Goal: Task Accomplishment & Management: Use online tool/utility

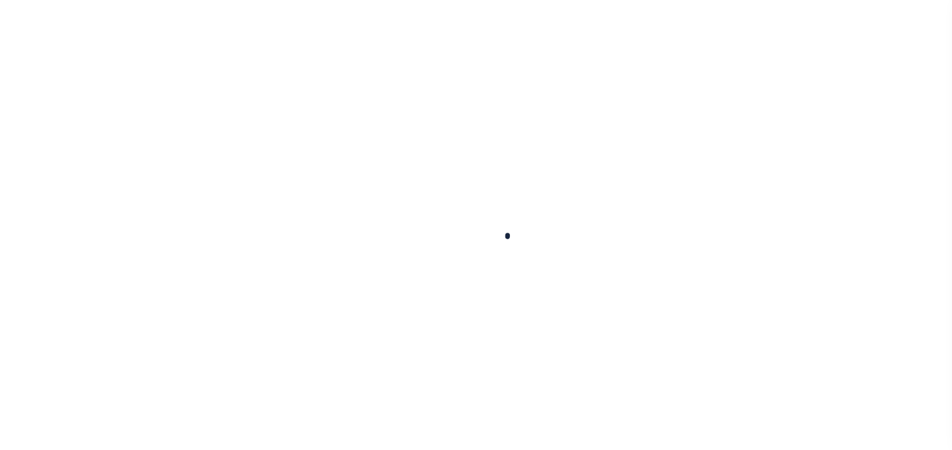
select select "200"
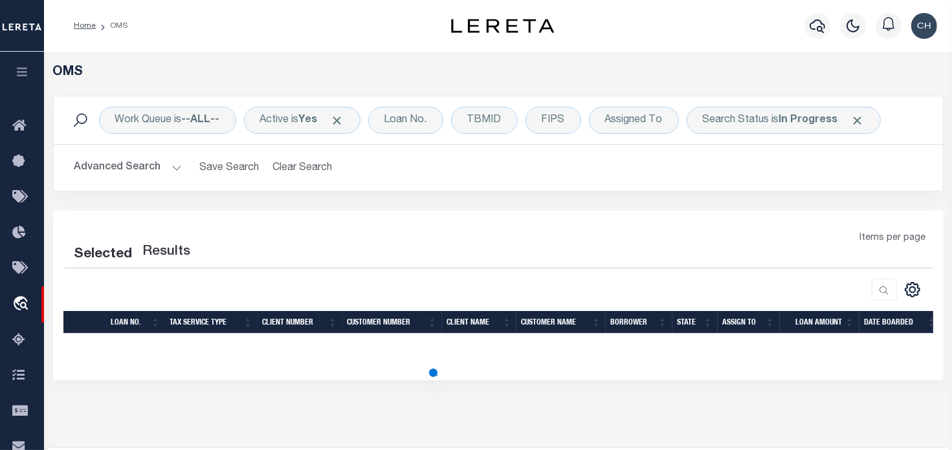
select select "200"
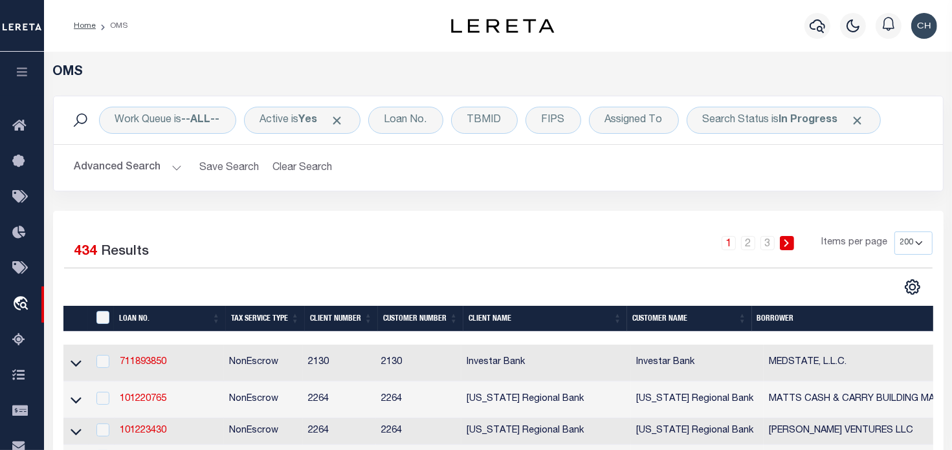
click at [858, 122] on span "Click to Remove" at bounding box center [858, 121] width 14 height 14
click at [855, 121] on div "Work Queue is --ALL-- Active is Yes Loan No. TBMID FIPS Assigned To Search Stat…" at bounding box center [498, 120] width 868 height 27
click at [414, 131] on div "Loan No." at bounding box center [405, 120] width 75 height 27
click at [805, 28] on button "button" at bounding box center [817, 26] width 26 height 26
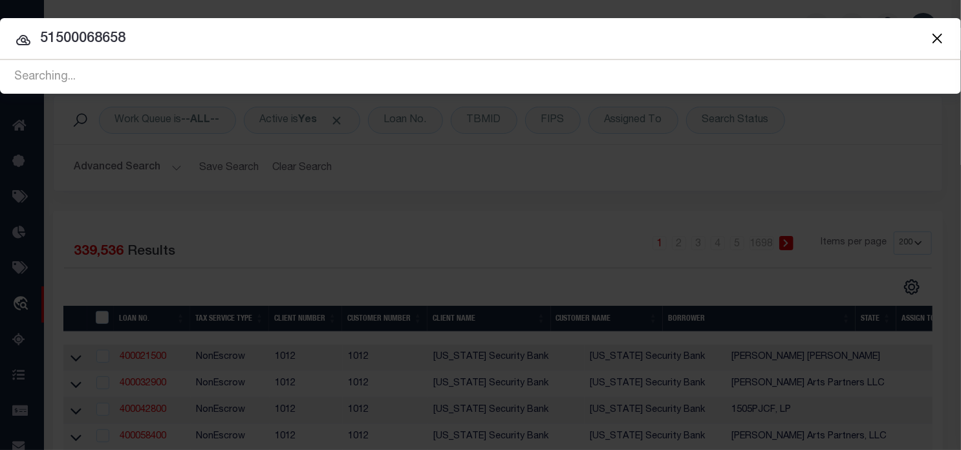
type input "51500068658"
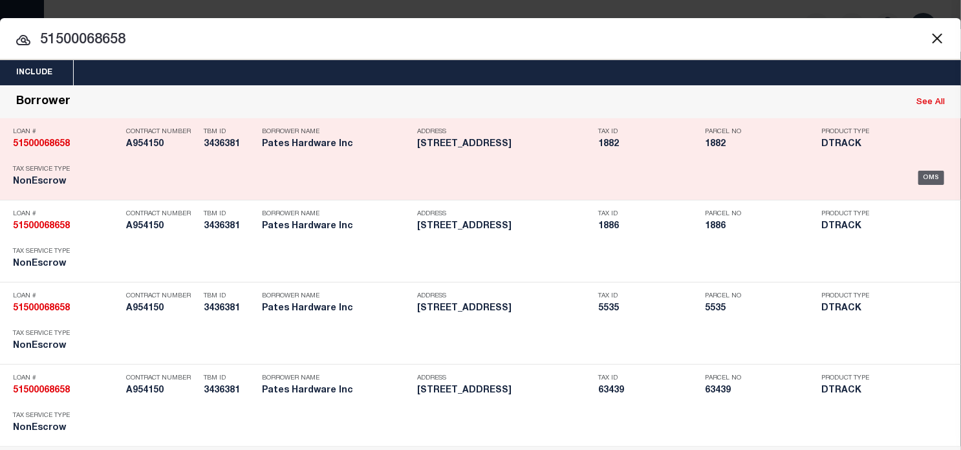
click at [919, 171] on div "OMS" at bounding box center [932, 178] width 27 height 14
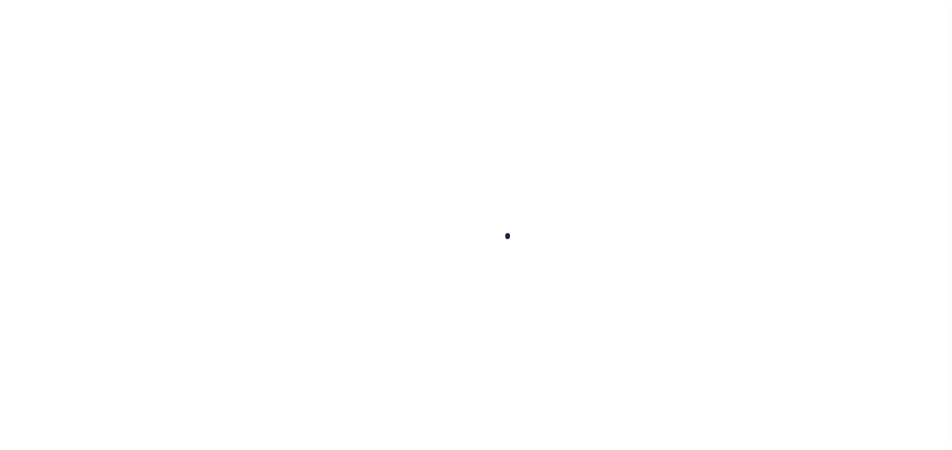
select select "100"
select select "NonEscrow"
select select "905"
select select "520"
type input "7230 US Hwy 67"
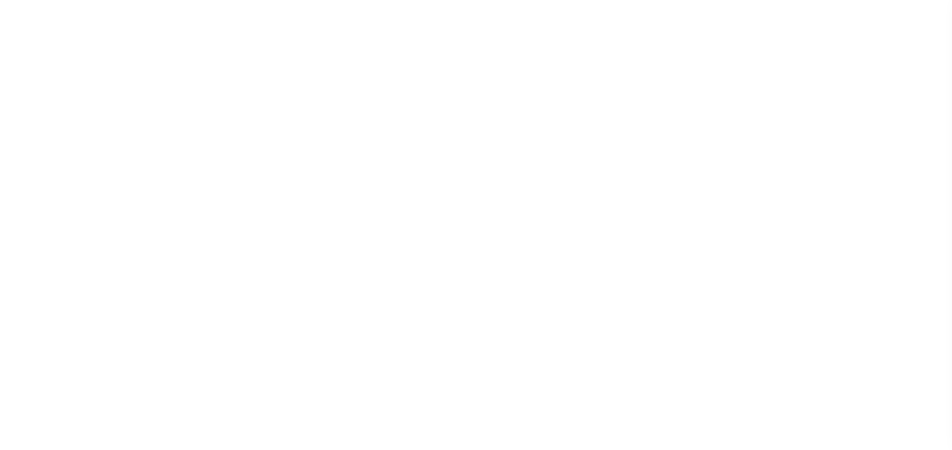
select select
type input "Comanche TX 76442"
type input "1"
type input "[GEOGRAPHIC_DATA]"
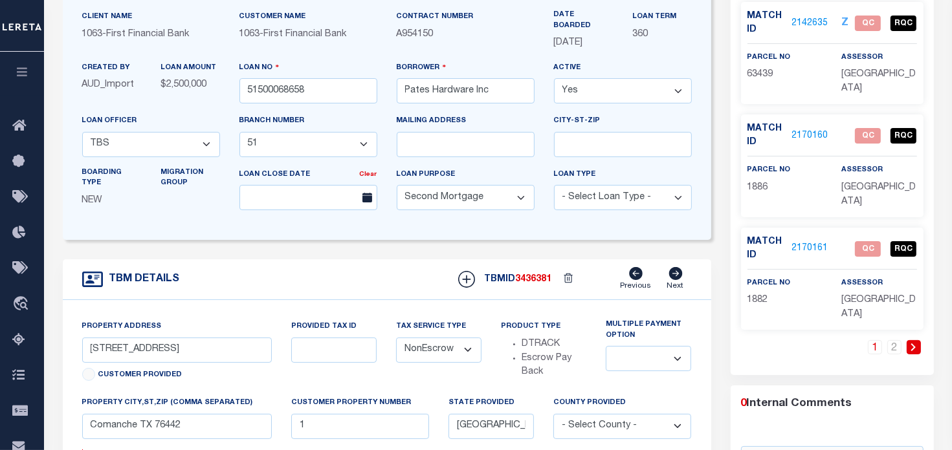
scroll to position [129, 0]
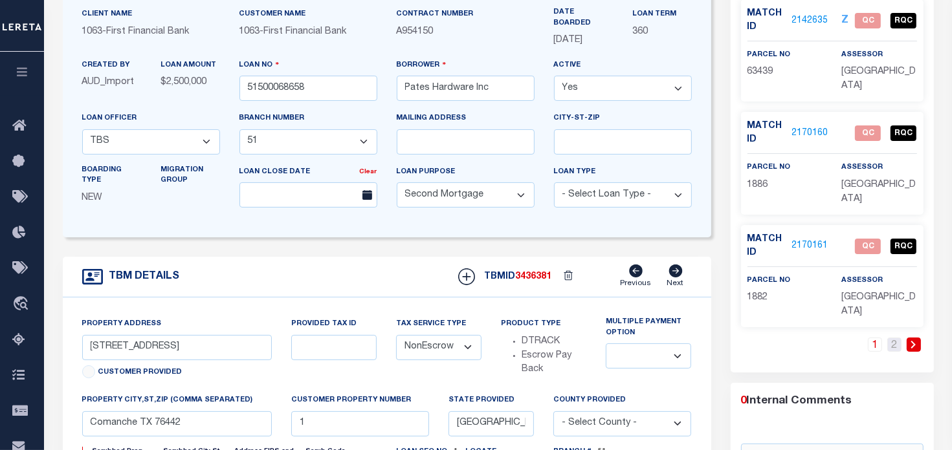
click at [895, 345] on link "2" at bounding box center [894, 345] width 14 height 14
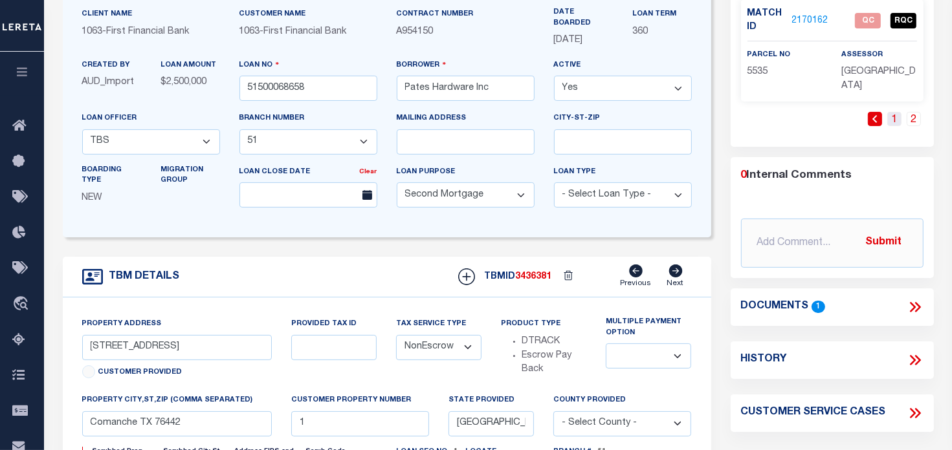
click at [895, 116] on link "1" at bounding box center [894, 119] width 14 height 14
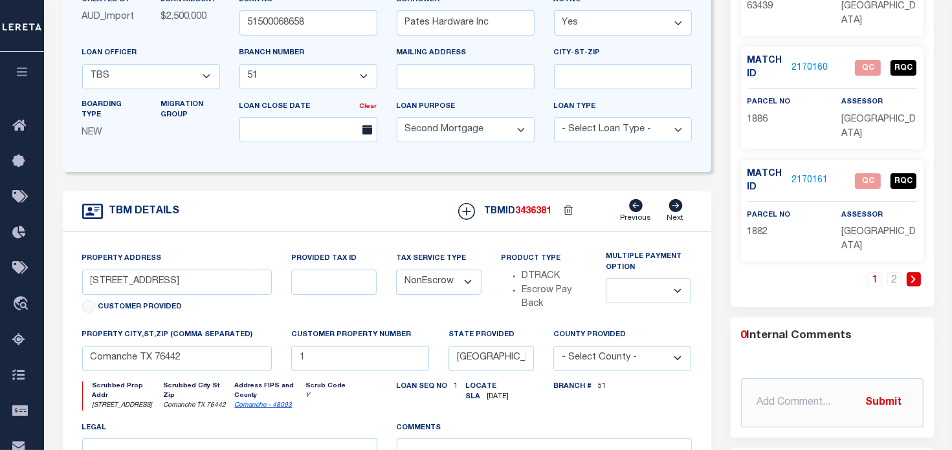
scroll to position [323, 0]
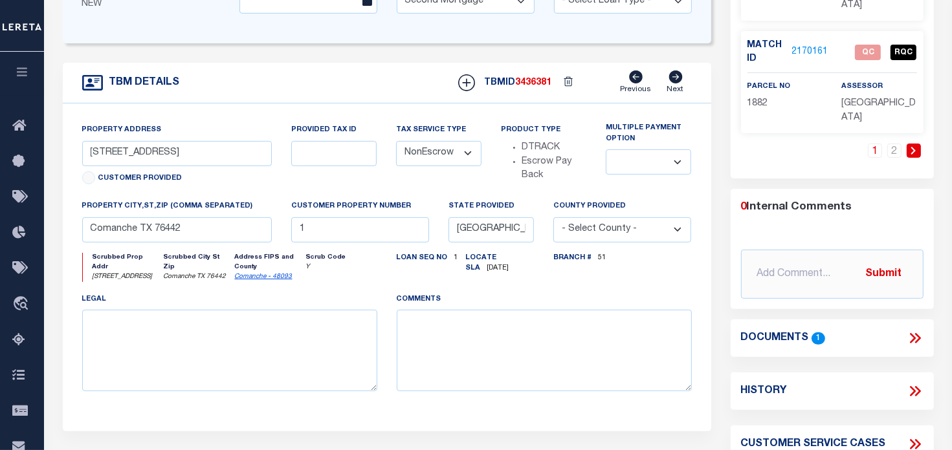
click at [910, 332] on icon at bounding box center [914, 338] width 17 height 17
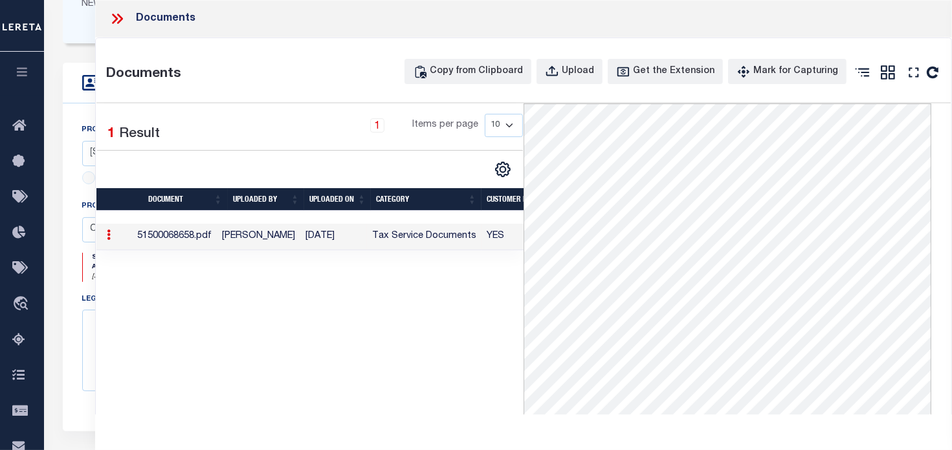
scroll to position [39, 0]
click at [114, 16] on icon at bounding box center [115, 19] width 6 height 10
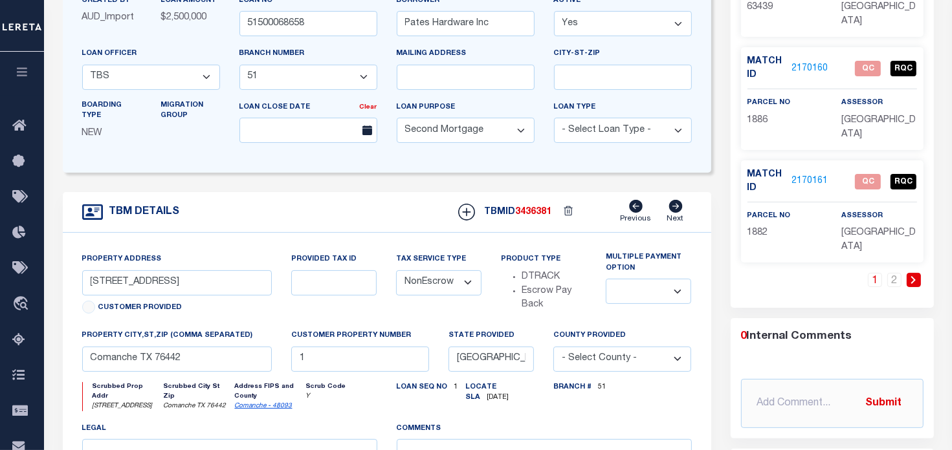
scroll to position [65, 0]
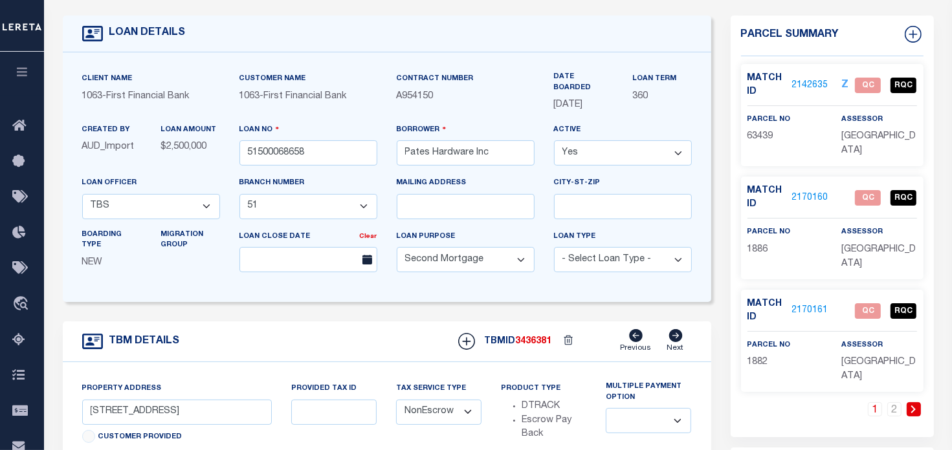
click at [813, 83] on link "2142635" at bounding box center [810, 86] width 36 height 14
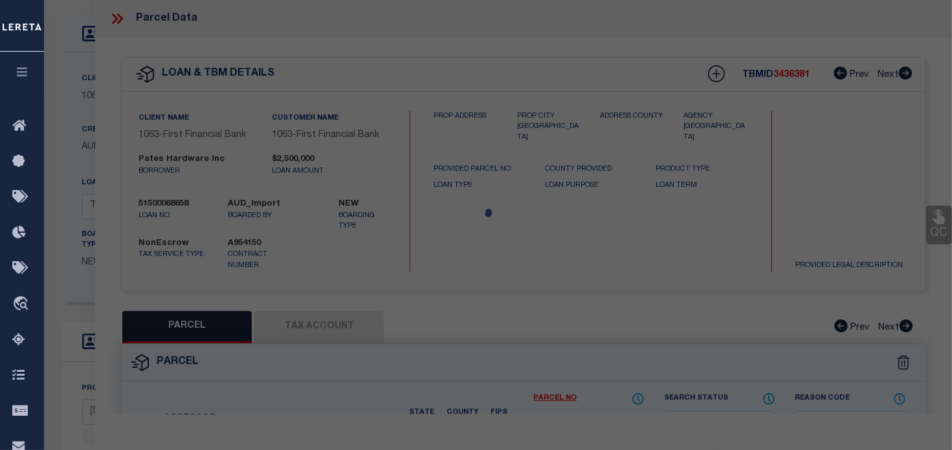
checkbox input "false"
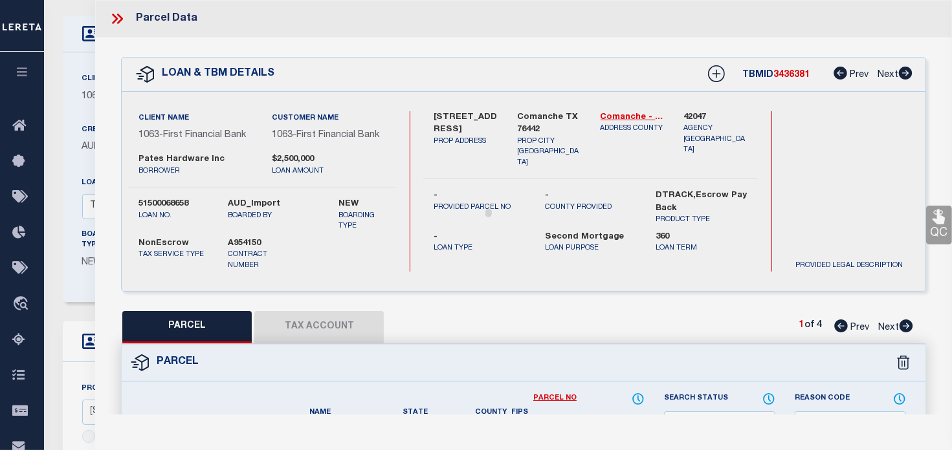
select select "QC"
type input "PATE'S HARDWARE INC"
select select "AGW"
select select "LEG"
type input "7230 HWY 67/377 N"
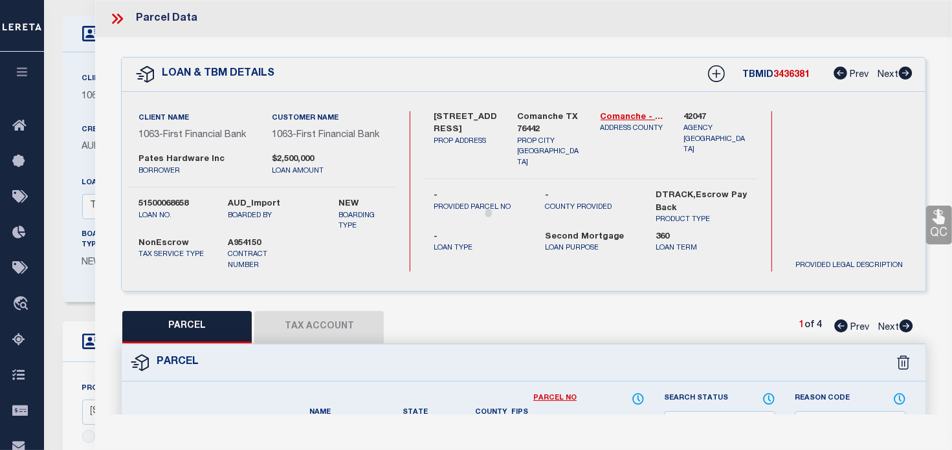
type input "COMANCHE, TX 76442"
type textarea "A00135 COMANCHE CO. SCH. LAND, ACRES 4.437"
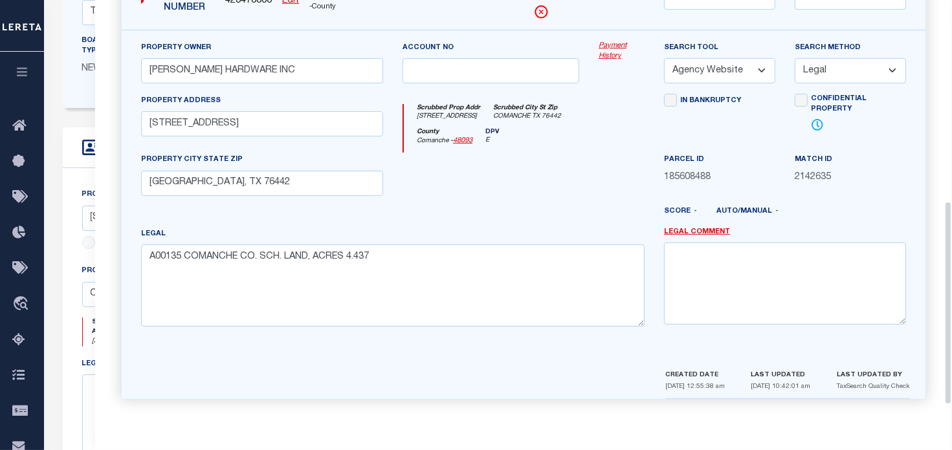
scroll to position [298, 0]
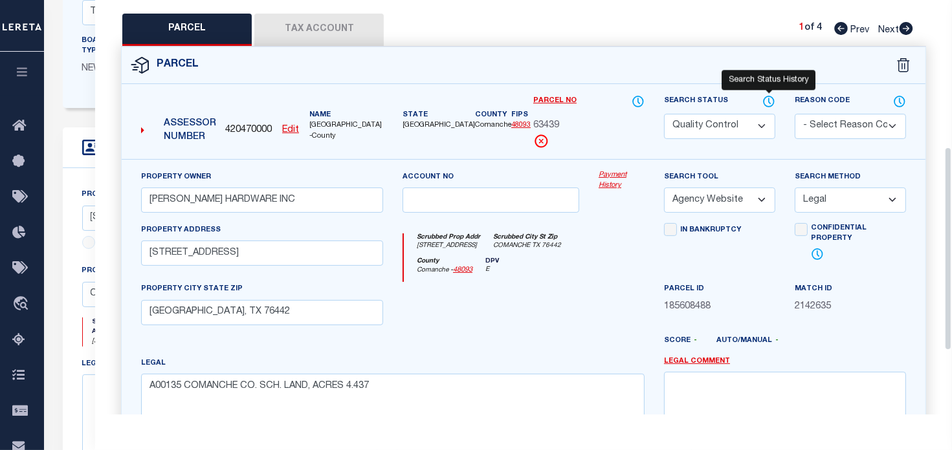
click at [772, 98] on icon at bounding box center [768, 101] width 13 height 14
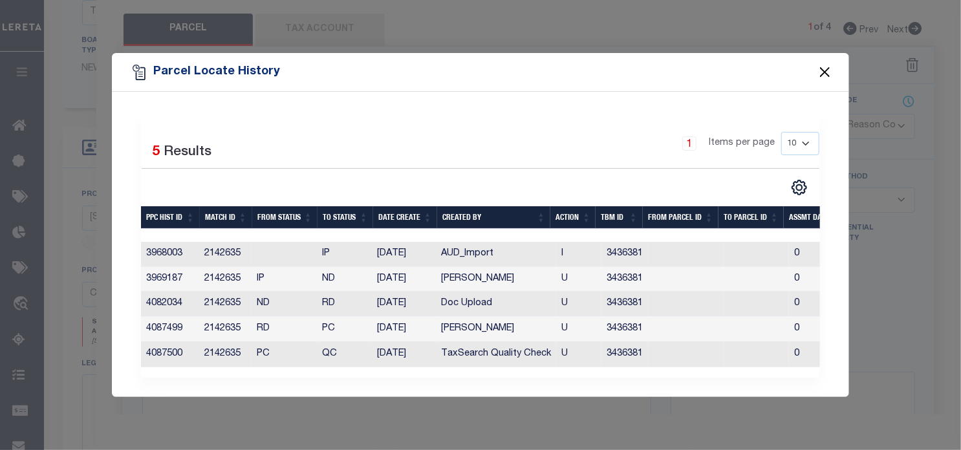
click at [827, 70] on button "Close" at bounding box center [825, 72] width 17 height 17
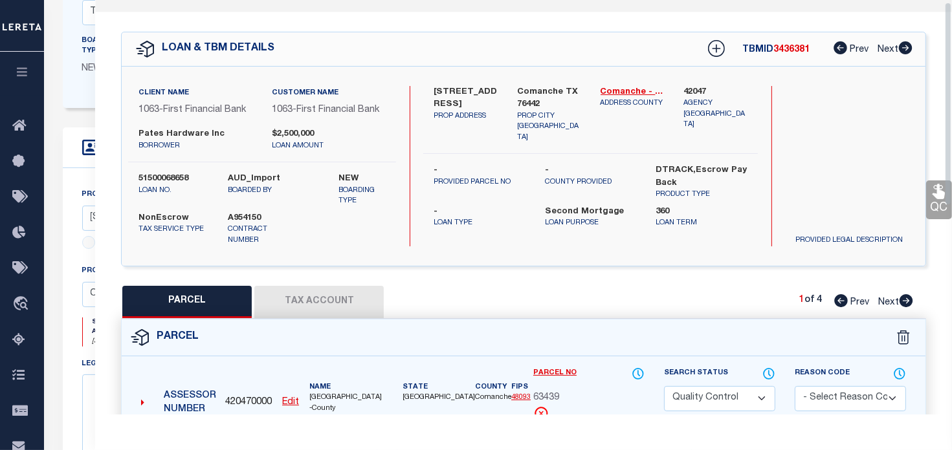
scroll to position [0, 0]
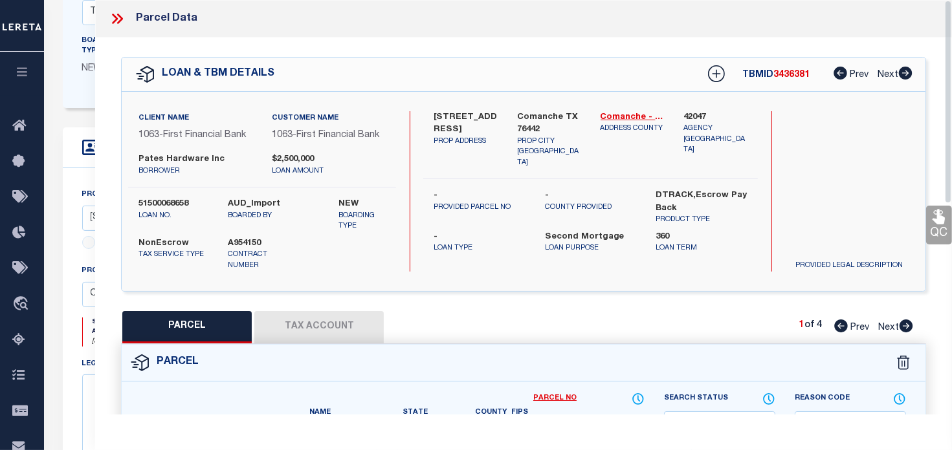
click at [107, 12] on div "Parcel Data" at bounding box center [523, 19] width 856 height 38
click at [119, 16] on icon at bounding box center [120, 19] width 6 height 10
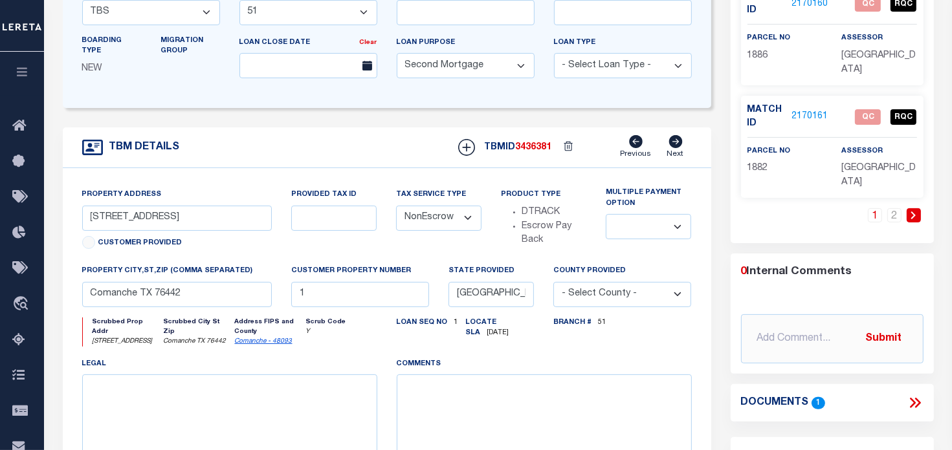
scroll to position [129, 0]
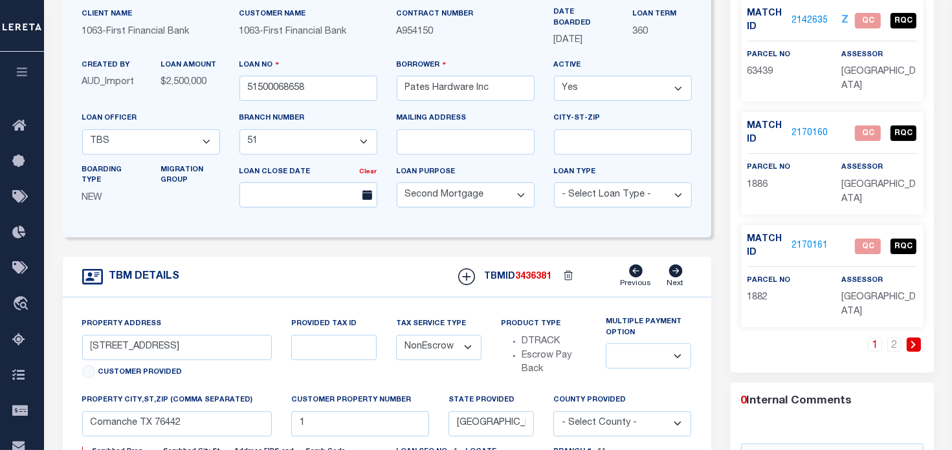
click at [800, 131] on link "2170160" at bounding box center [810, 134] width 36 height 14
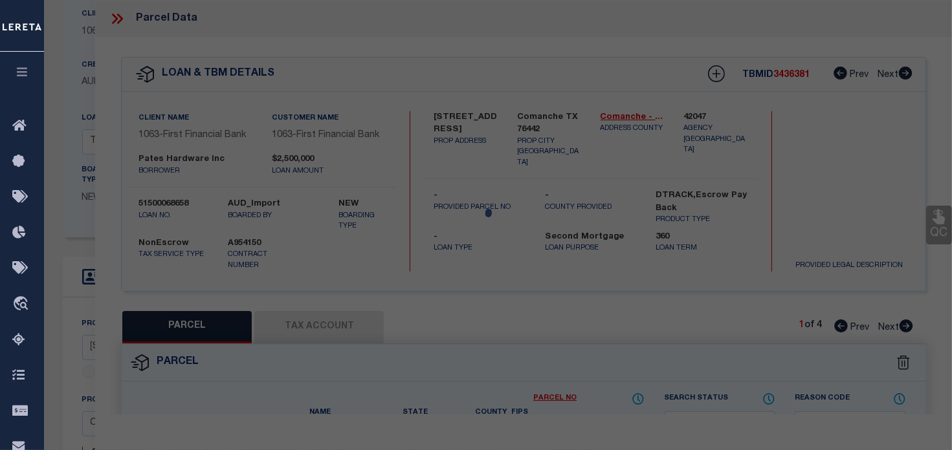
select select "AS"
select select
checkbox input "false"
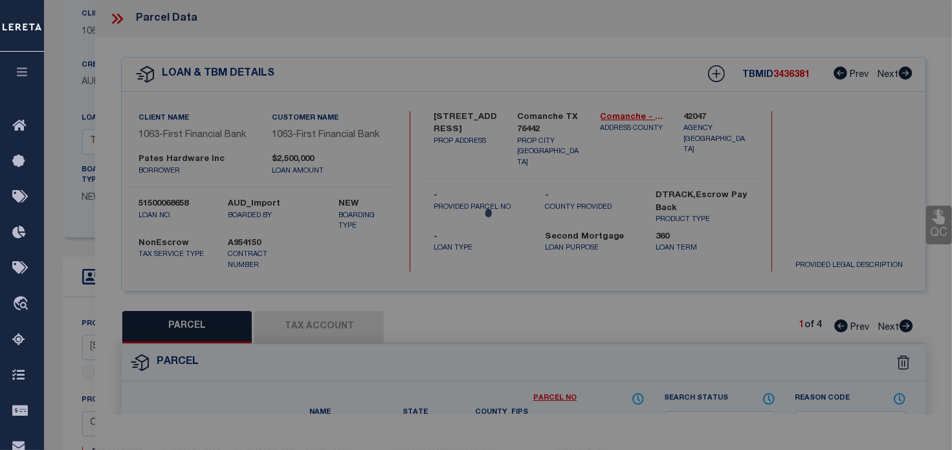
select select "QC"
type input "PATE'S HARDWARE INC"
select select "AGW"
select select "LEG"
type input "900 E CENTRAL AVE"
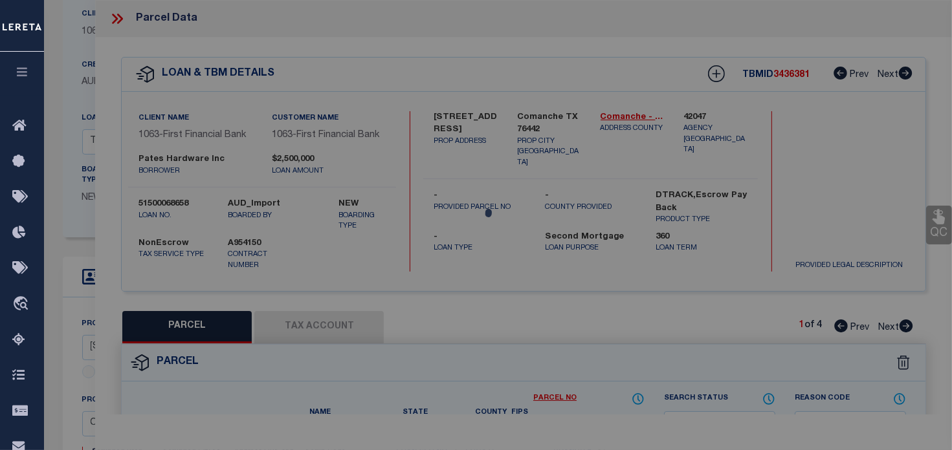
type input "COMANCHE, TX 76442"
type textarea "GAGE, BLOCK 1, LOT 17,18, (TR 17)"
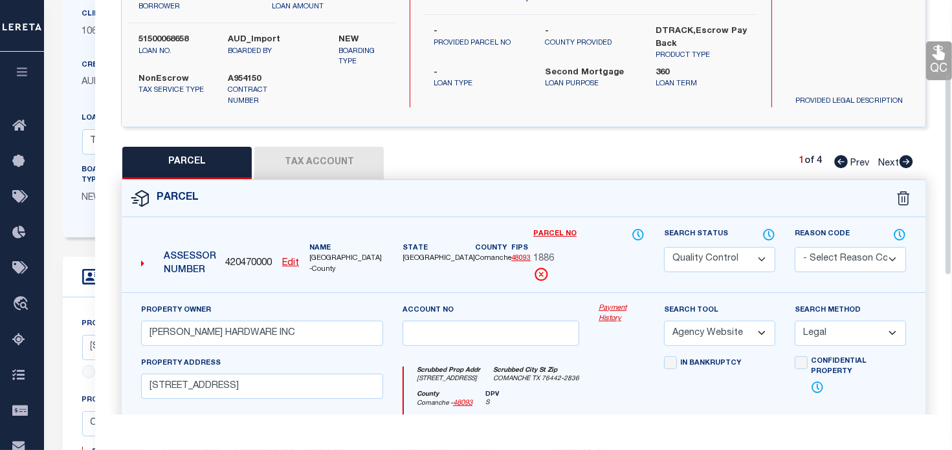
scroll to position [194, 0]
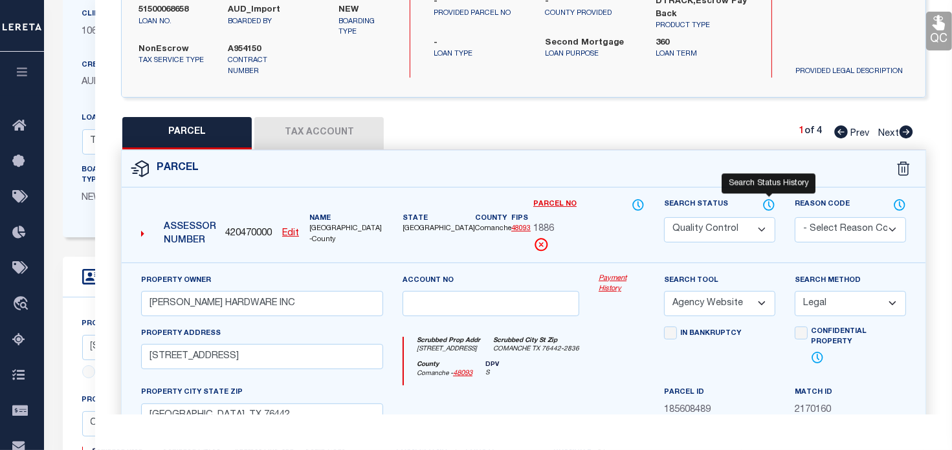
click at [763, 202] on icon at bounding box center [768, 205] width 10 height 10
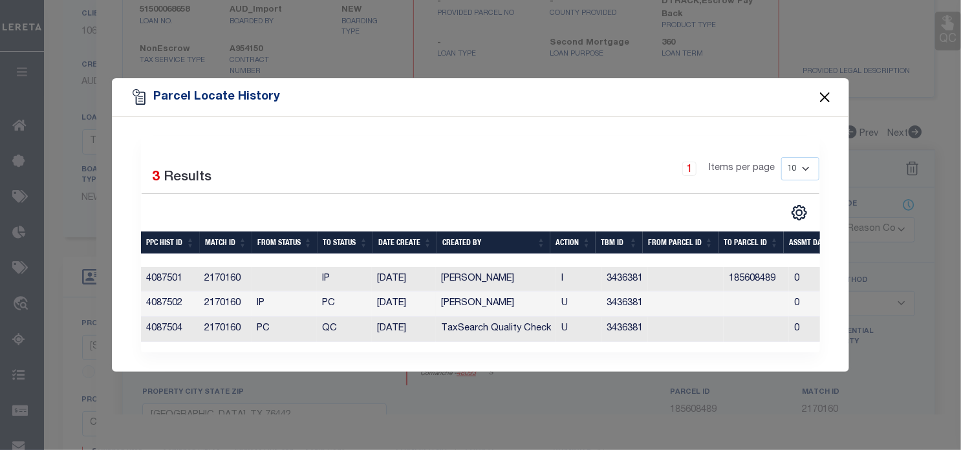
click at [827, 94] on button "Close" at bounding box center [825, 97] width 17 height 17
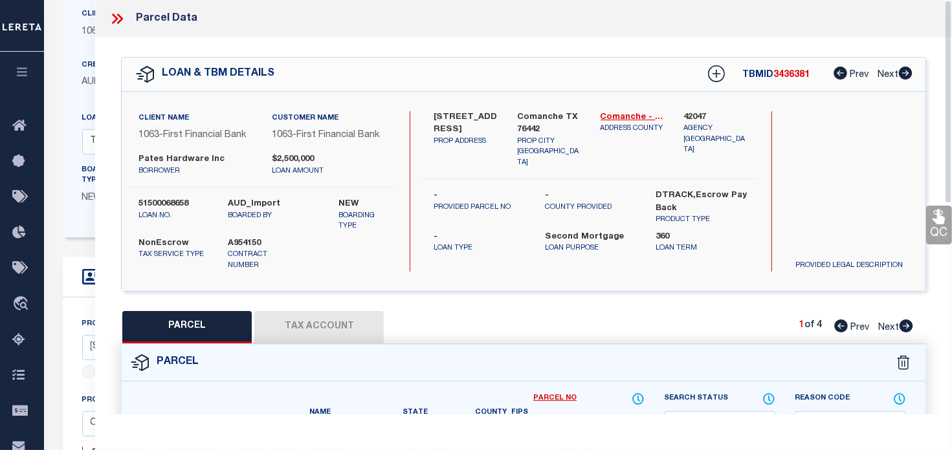
scroll to position [0, 0]
click at [117, 16] on icon at bounding box center [117, 18] width 17 height 17
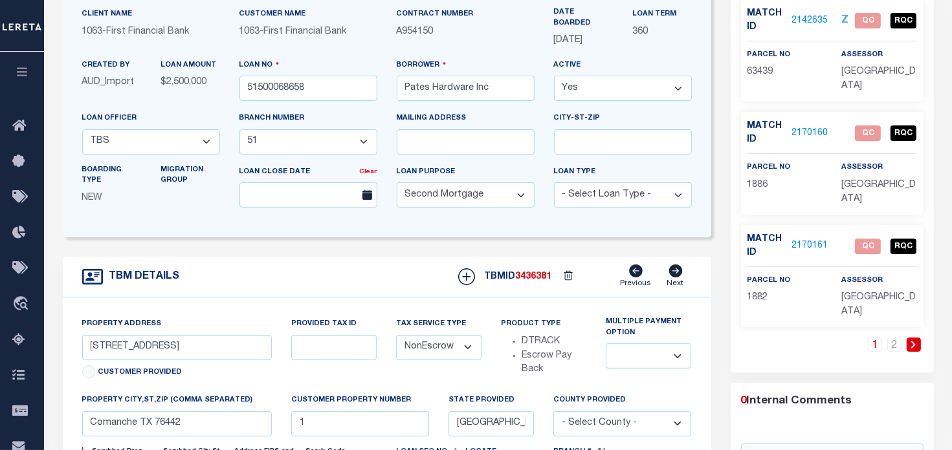
click at [802, 244] on link "2170161" at bounding box center [810, 246] width 36 height 14
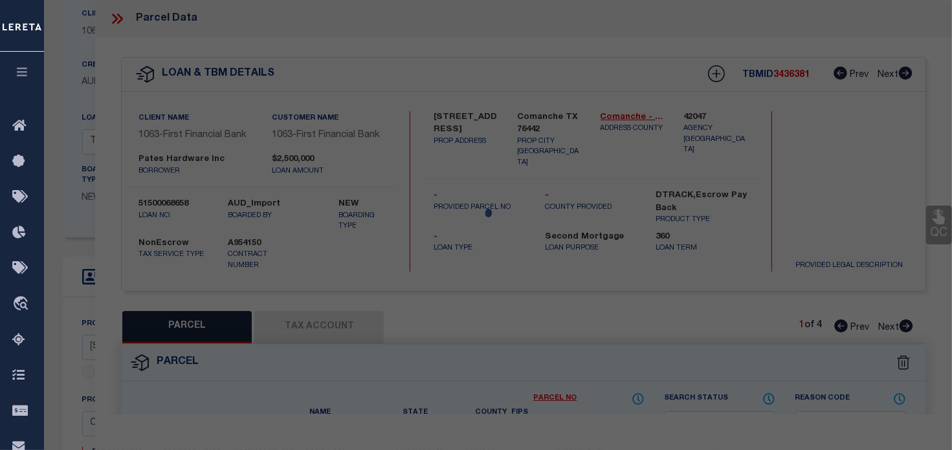
select select "AS"
select select
checkbox input "false"
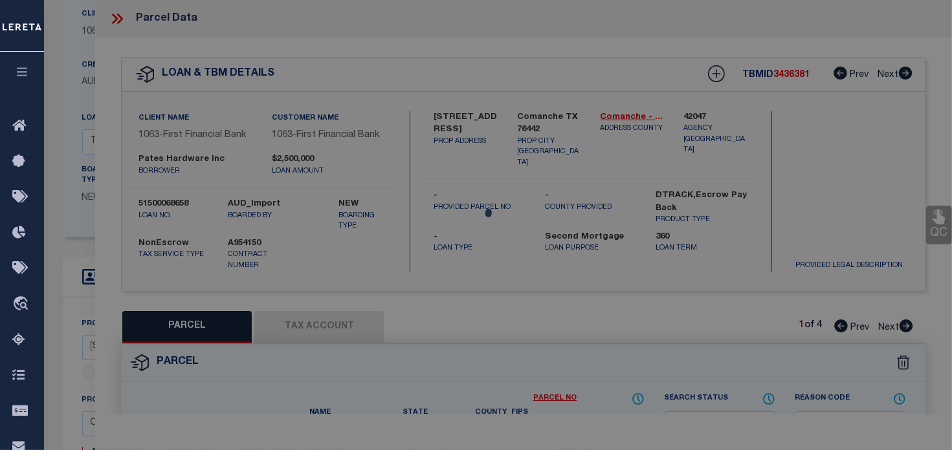
select select "QC"
type input "PATE'S HARDWARE INC"
select select "AGW"
select select "LEG"
type input "808 E CENTRAL AVE"
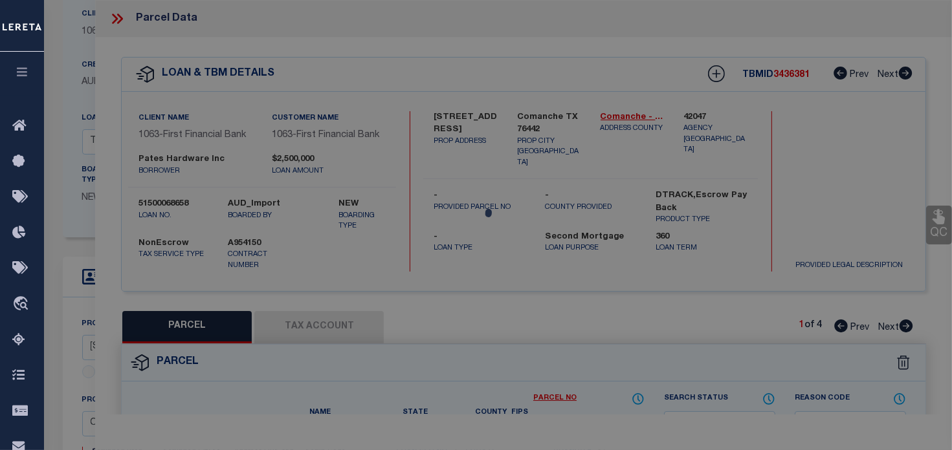
type input "COMANCHE, TX 76442"
type textarea "GAGE, BLOCK 1, LOT 14 S PT & 15, ACRES .5646"
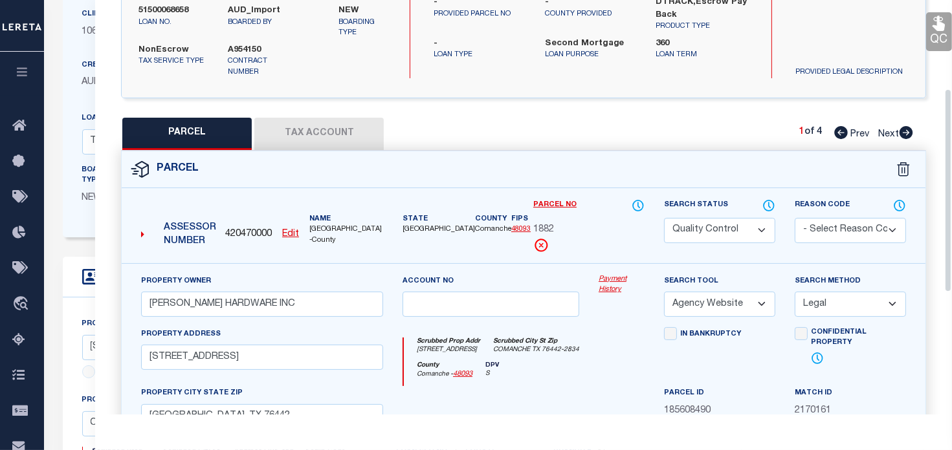
scroll to position [194, 0]
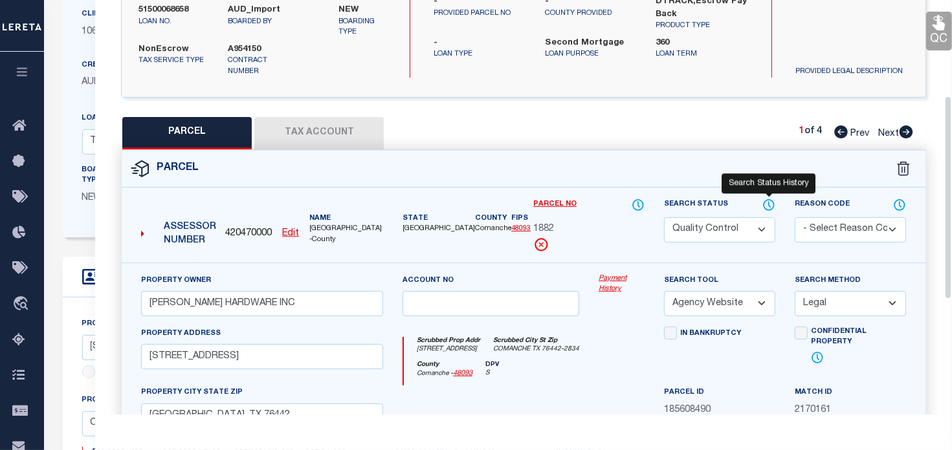
click at [767, 199] on icon at bounding box center [768, 205] width 13 height 14
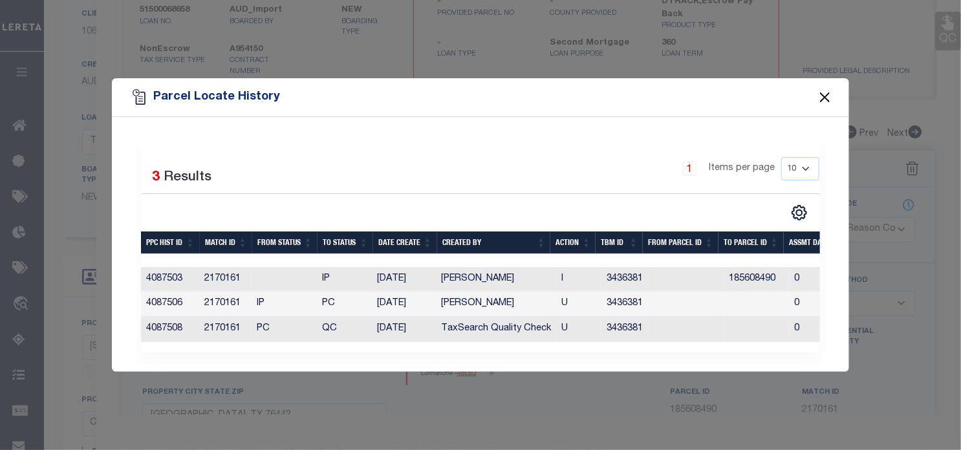
click at [824, 92] on button "Close" at bounding box center [825, 97] width 17 height 17
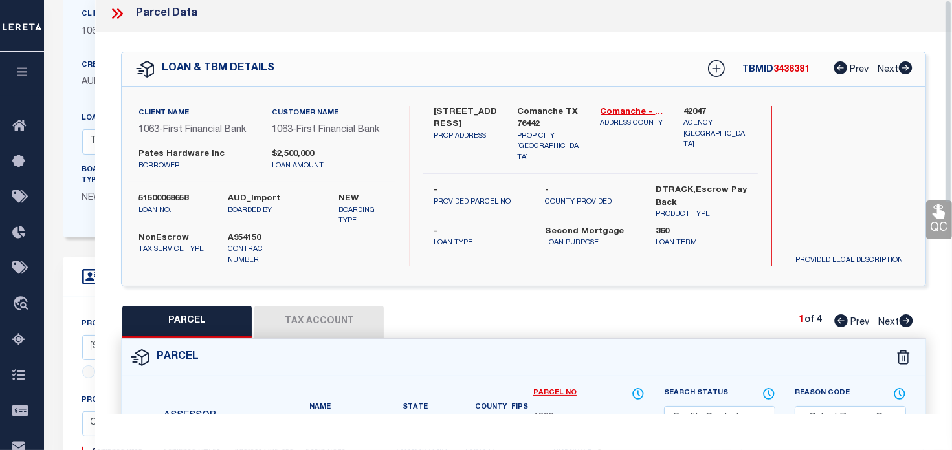
scroll to position [0, 0]
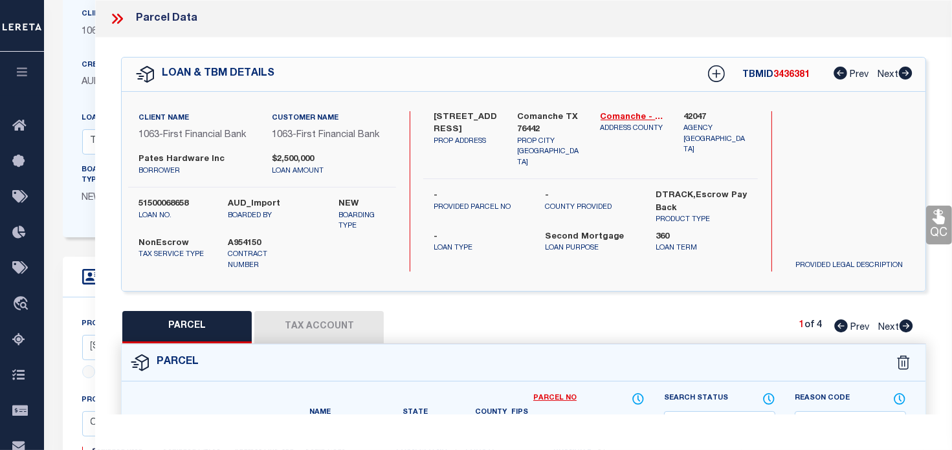
click at [111, 17] on icon at bounding box center [117, 18] width 17 height 17
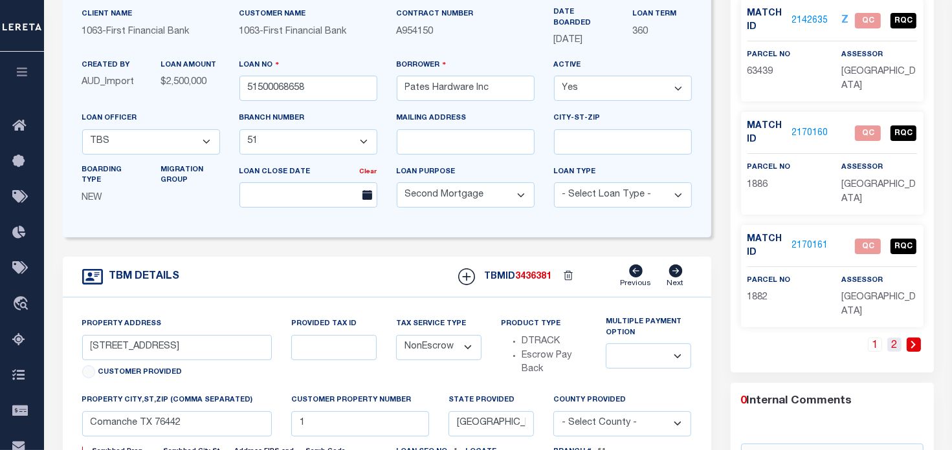
click at [889, 344] on link "2" at bounding box center [894, 345] width 14 height 14
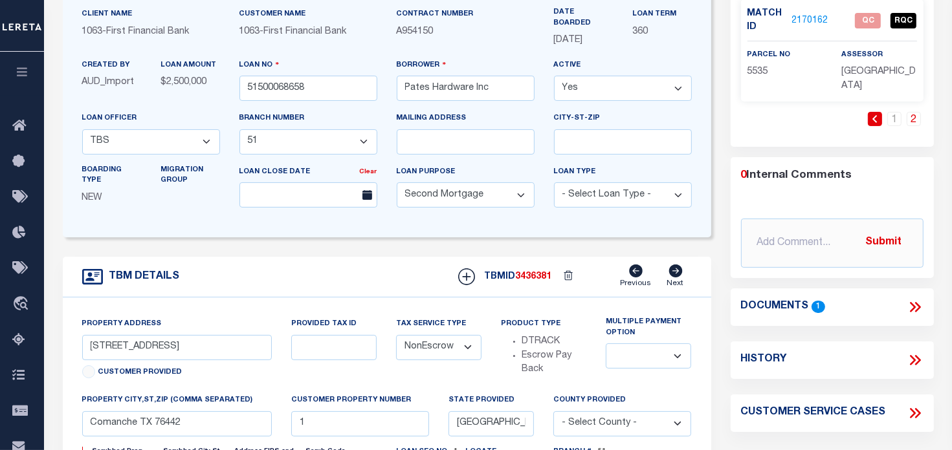
click at [810, 23] on link "2170162" at bounding box center [810, 21] width 36 height 14
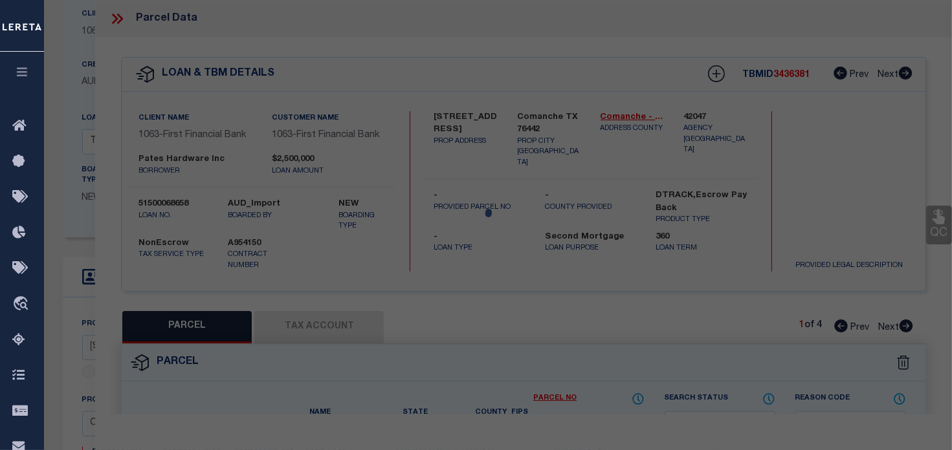
select select "AS"
select select
checkbox input "false"
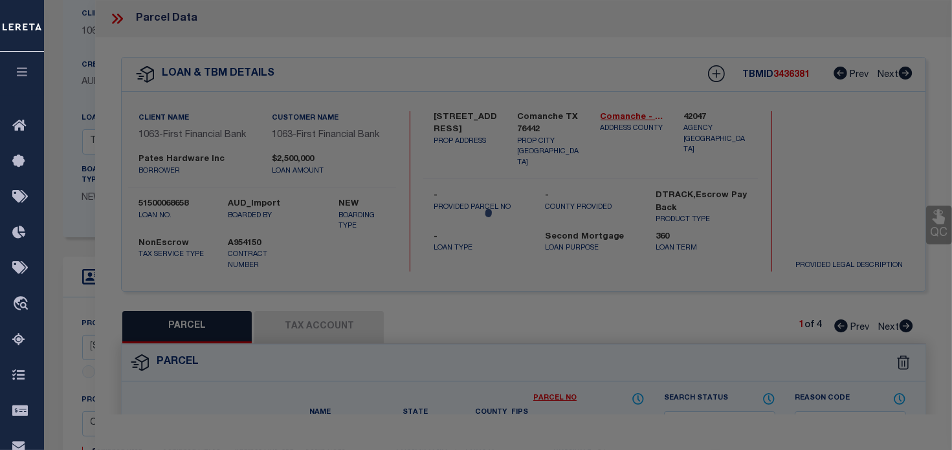
select select "QC"
type input "PATE'S HARDWARE INC"
select select "AGW"
select select "LEG"
type input "603 N TEXAS ST"
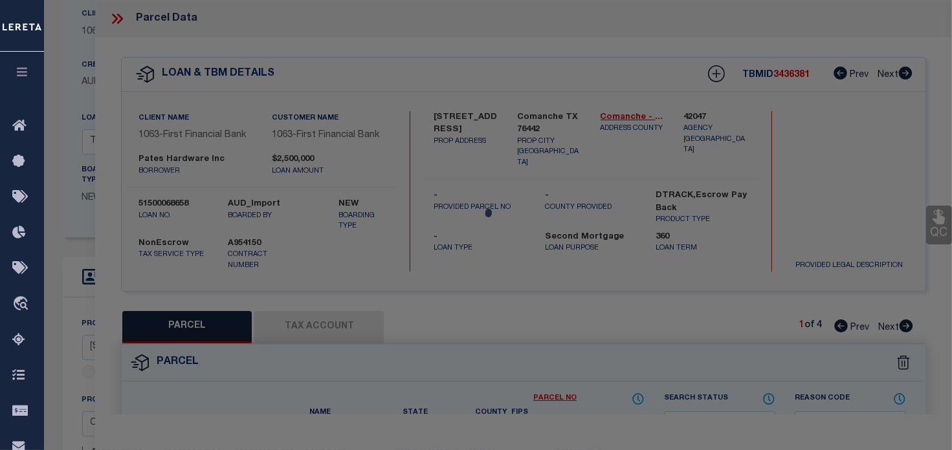
type input "DELEON, TX 76444"
type textarea "CENTRAL DELEON, BLOCK XVIII, LOT 1 S 85X250 & LT 2 N 80X250, ACRES .9469, (TR 4)"
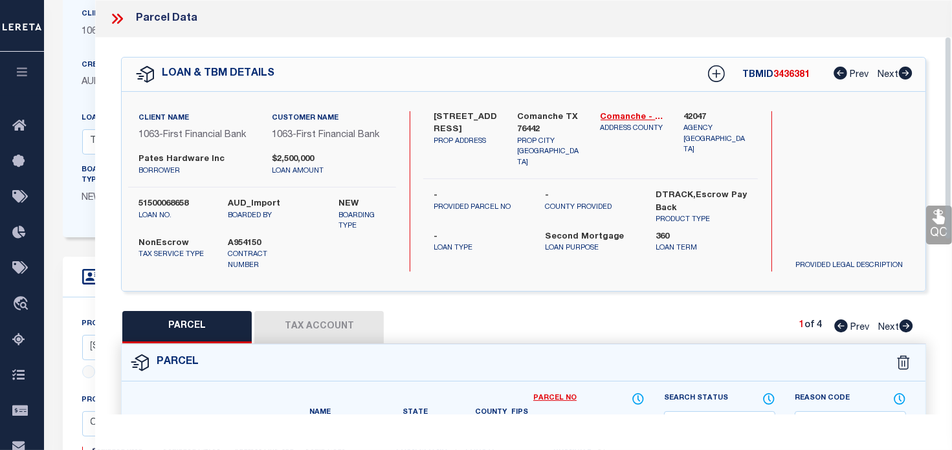
scroll to position [129, 0]
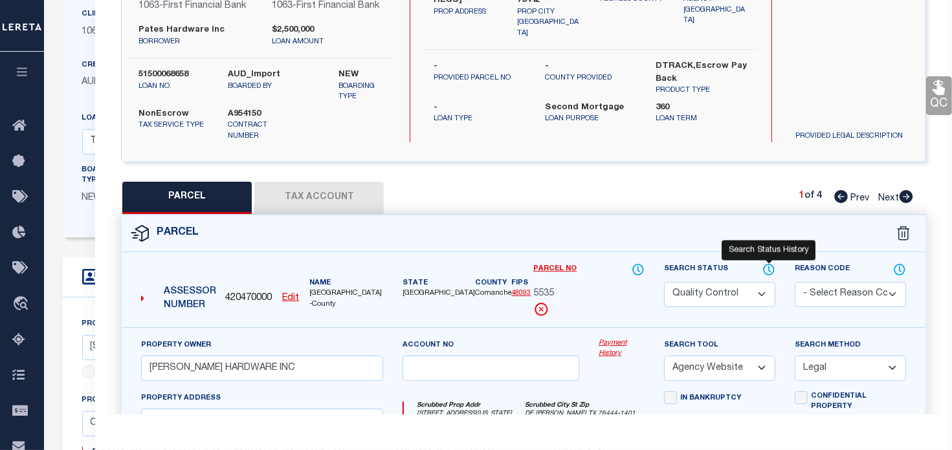
click at [766, 265] on icon at bounding box center [768, 270] width 13 height 14
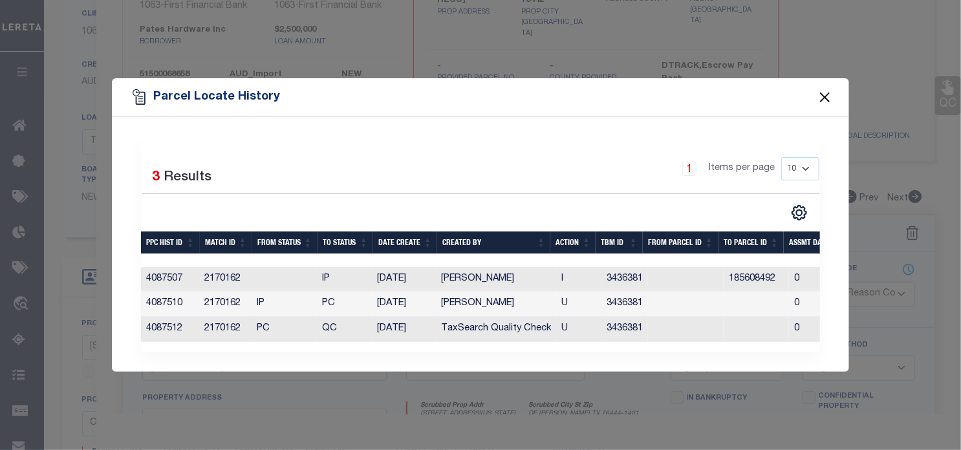
click at [825, 93] on button "Close" at bounding box center [825, 97] width 17 height 17
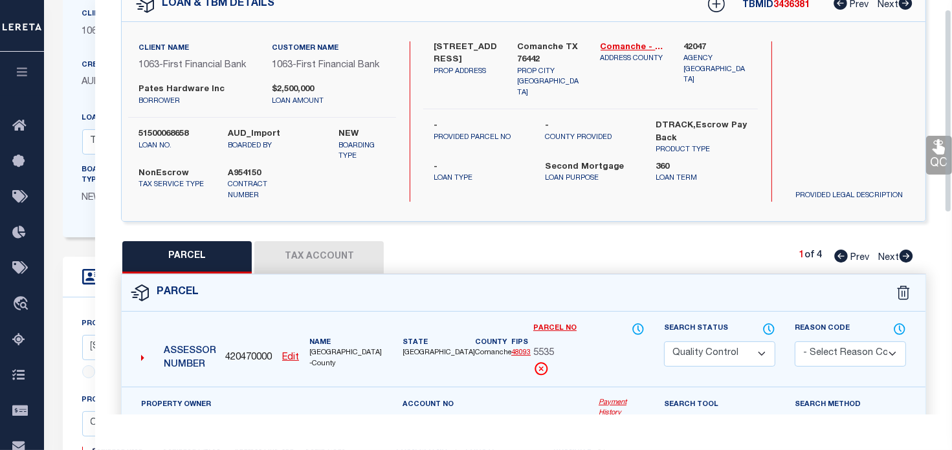
scroll to position [0, 0]
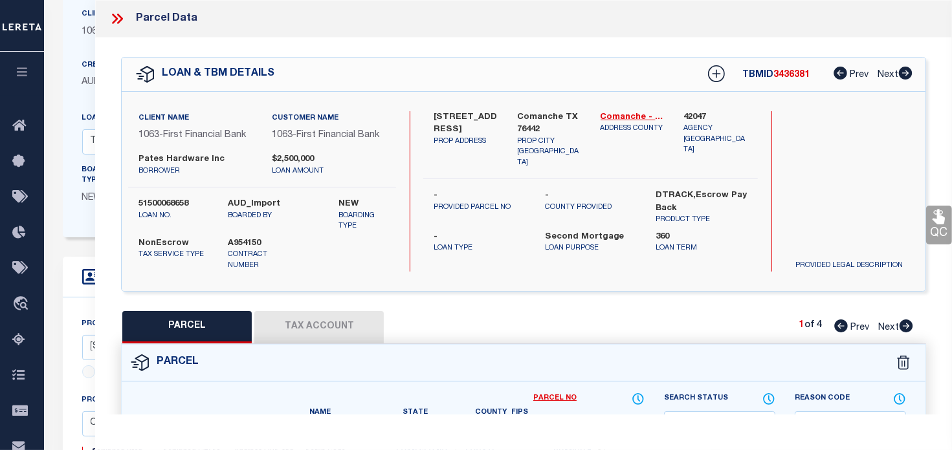
click at [122, 19] on icon at bounding box center [117, 18] width 17 height 17
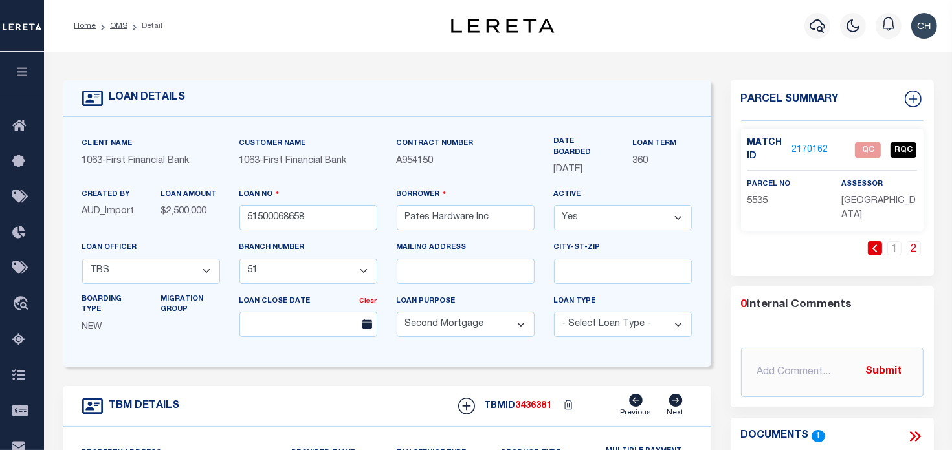
scroll to position [259, 0]
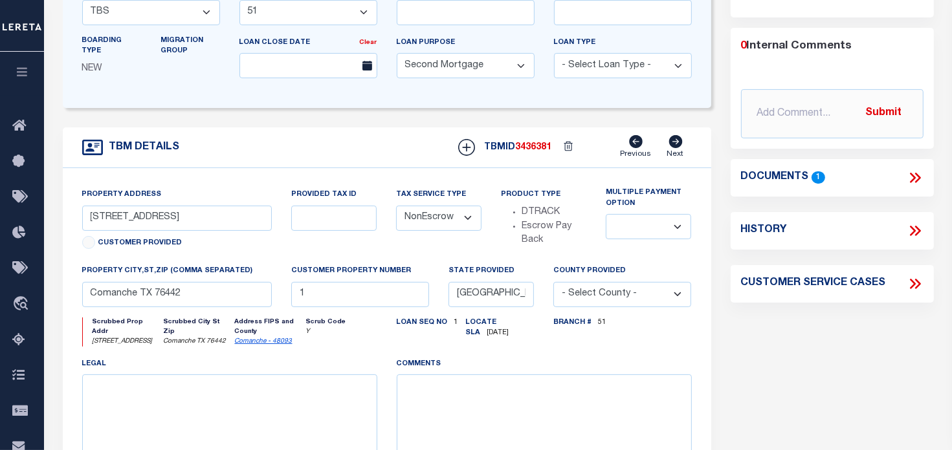
click at [919, 179] on icon at bounding box center [914, 177] width 17 height 17
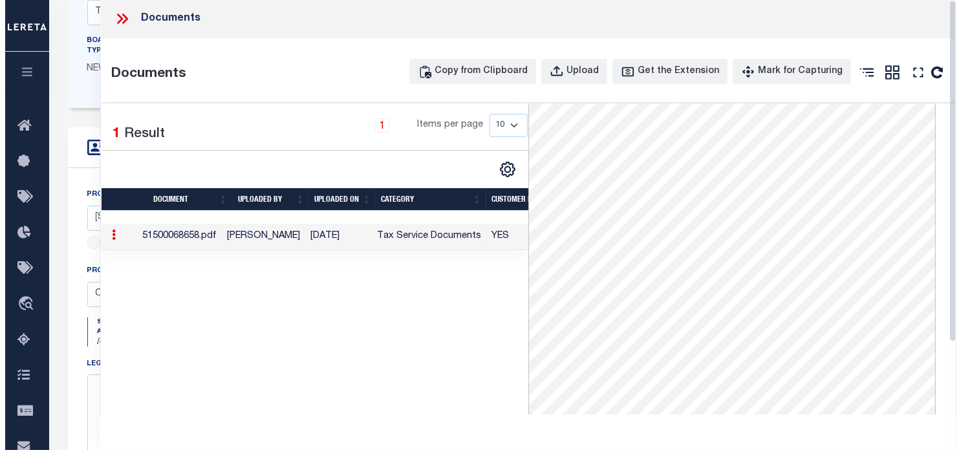
scroll to position [30, 0]
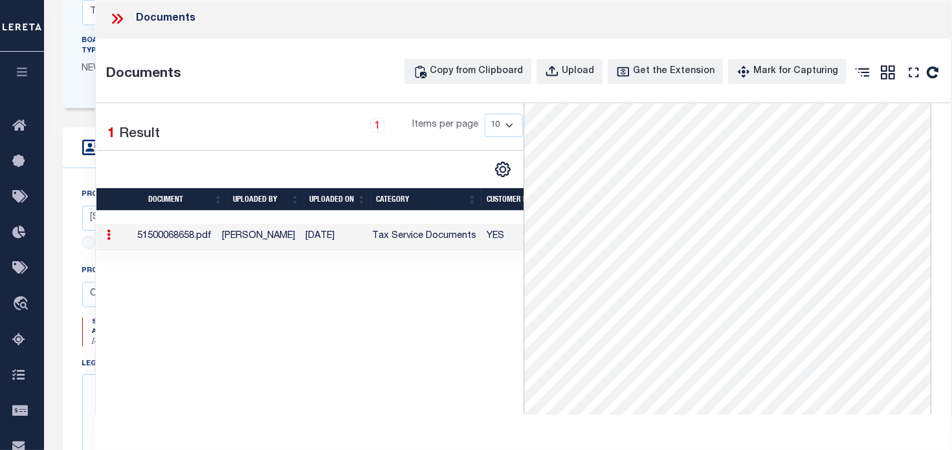
click at [457, 240] on td "Tax Service Documents" at bounding box center [424, 237] width 114 height 27
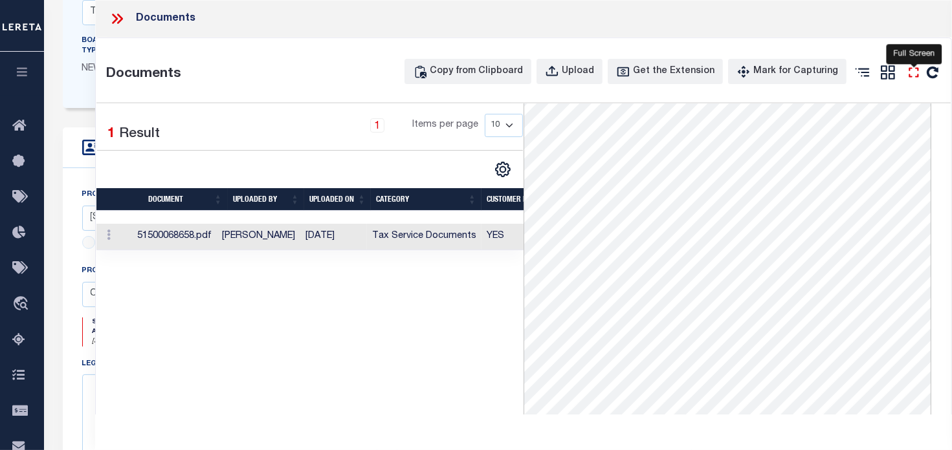
click at [912, 78] on icon at bounding box center [913, 72] width 17 height 17
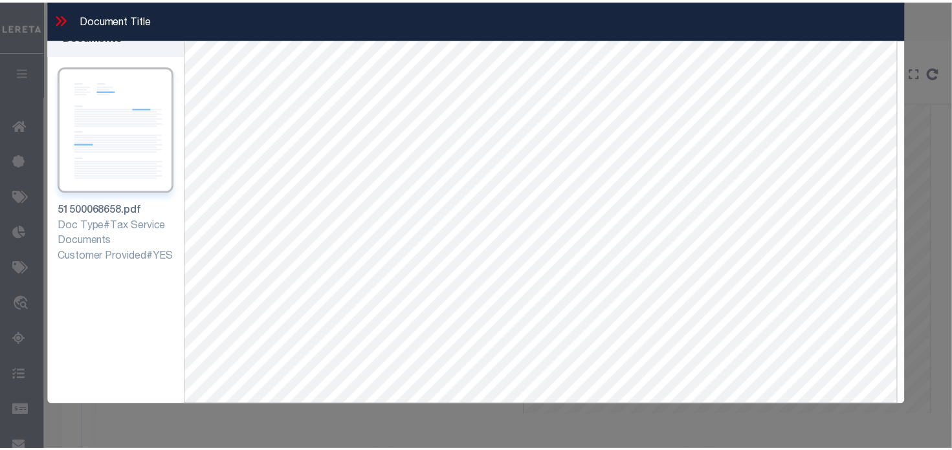
scroll to position [0, 0]
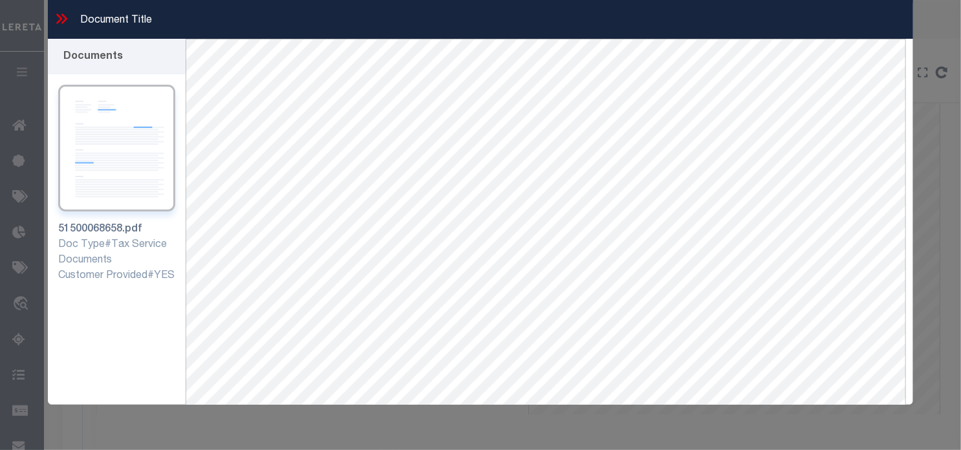
click at [60, 23] on icon at bounding box center [61, 18] width 17 height 17
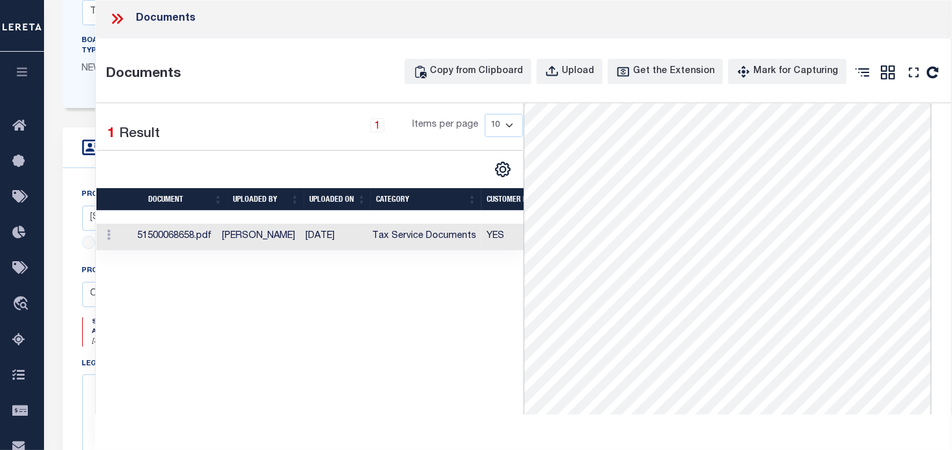
click at [119, 22] on icon at bounding box center [120, 19] width 6 height 10
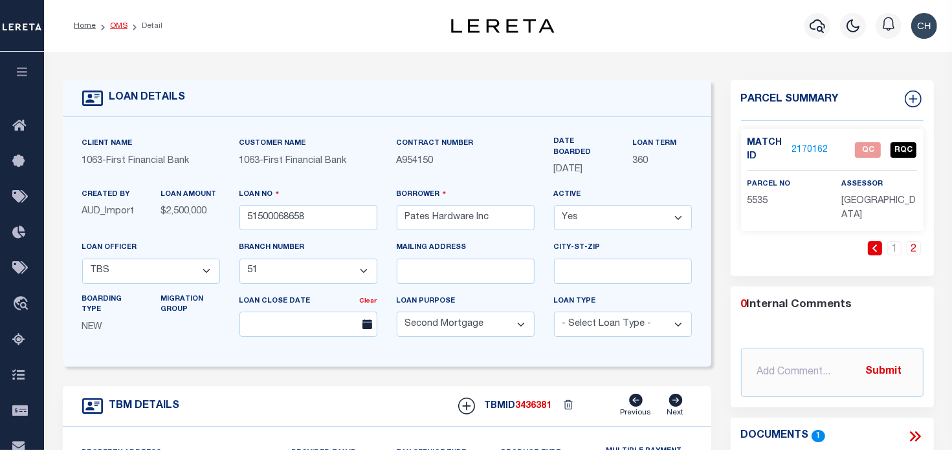
click at [124, 27] on link "OMS" at bounding box center [118, 26] width 17 height 8
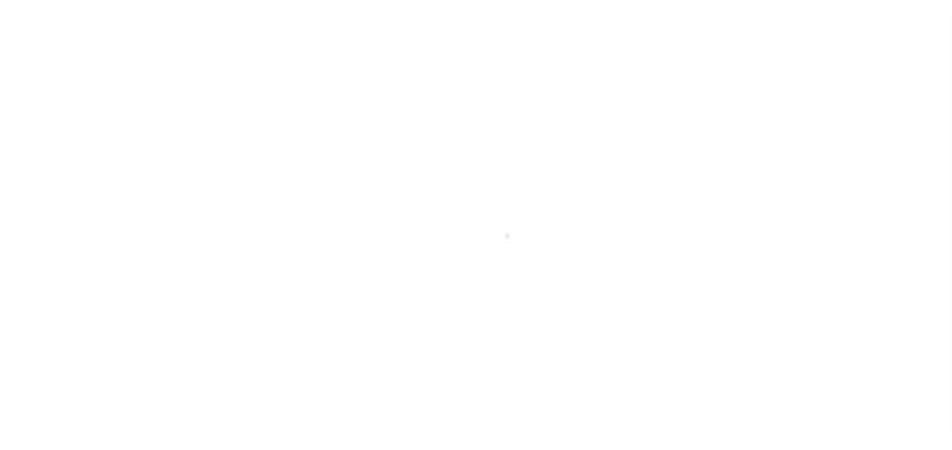
select select "200"
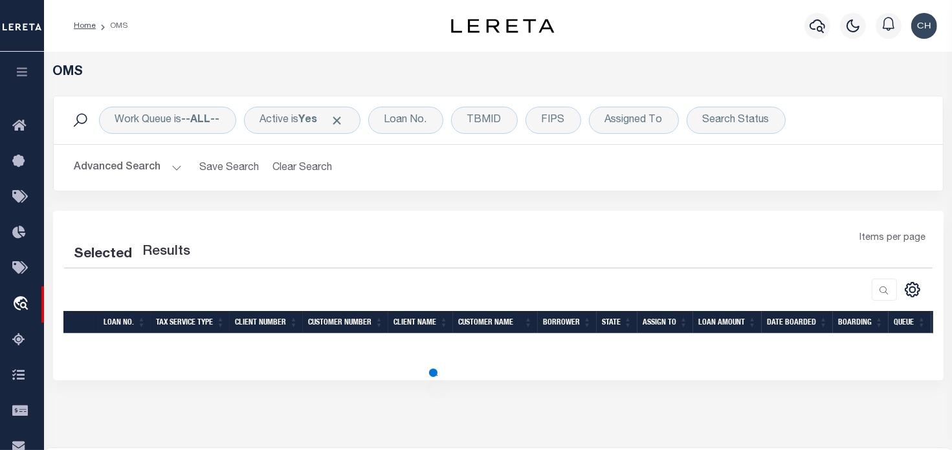
select select "200"
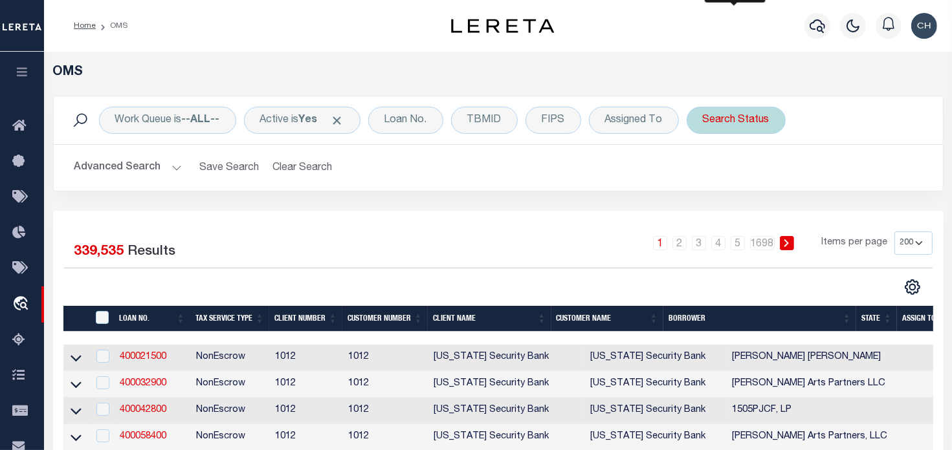
click at [761, 115] on div "Search Status" at bounding box center [735, 120] width 99 height 27
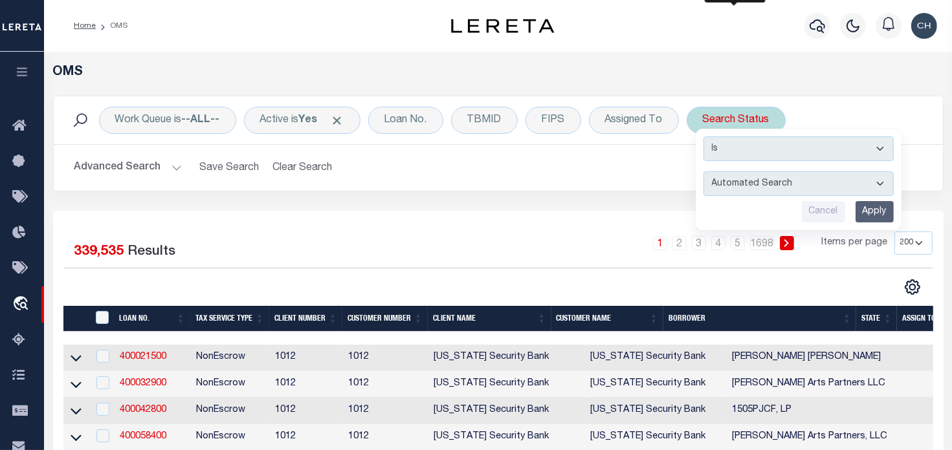
click at [786, 191] on select "Automated Search Bad Parcel Complete Duplicate Parcel High Dollar Reporting In …" at bounding box center [798, 183] width 190 height 25
select select "QC"
click at [703, 171] on select "Automated Search Bad Parcel Complete Duplicate Parcel High Dollar Reporting In …" at bounding box center [798, 183] width 190 height 25
click at [873, 207] on input "Apply" at bounding box center [874, 211] width 38 height 21
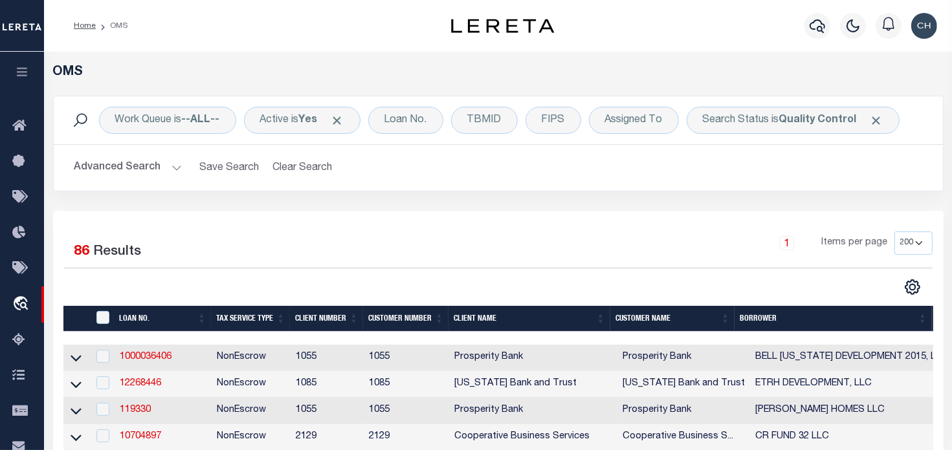
click at [160, 165] on button "Advanced Search" at bounding box center [127, 167] width 107 height 25
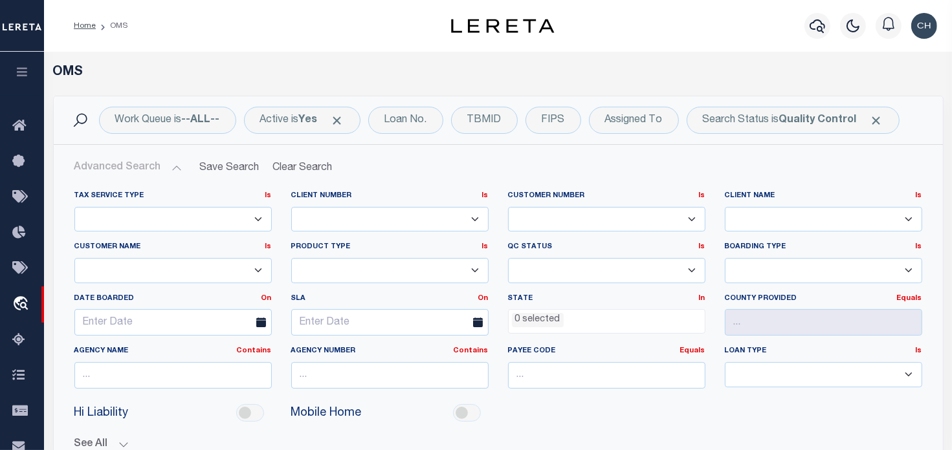
click at [378, 305] on div "SLA On On After Before Between" at bounding box center [389, 315] width 217 height 43
click at [380, 319] on input "text" at bounding box center [389, 322] width 197 height 27
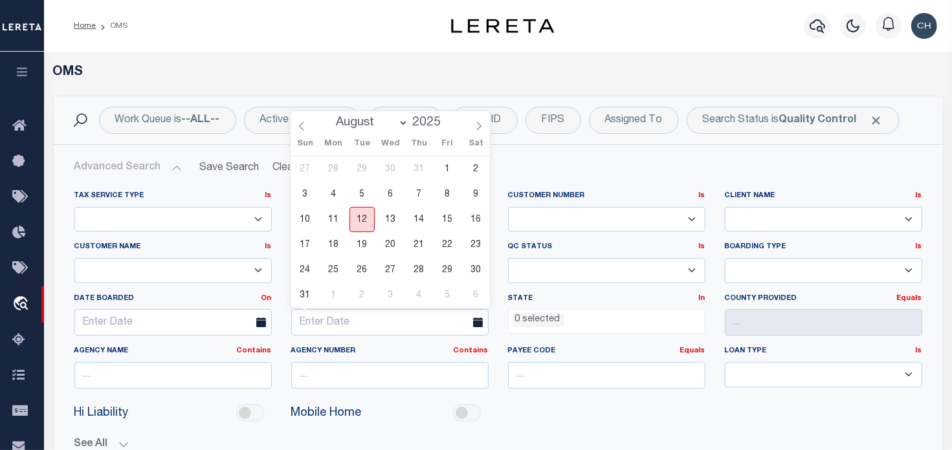
click at [367, 222] on span "12" at bounding box center [361, 219] width 25 height 25
type input "[DATE]"
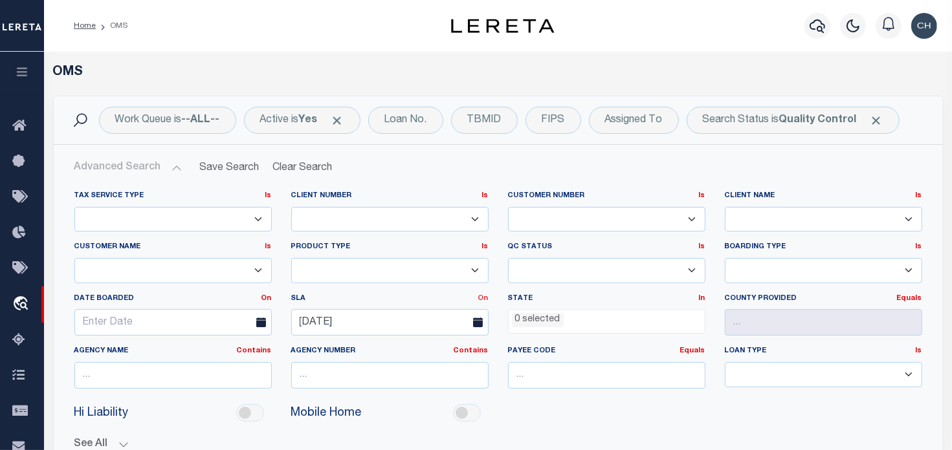
click at [483, 299] on link "On" at bounding box center [483, 298] width 10 height 7
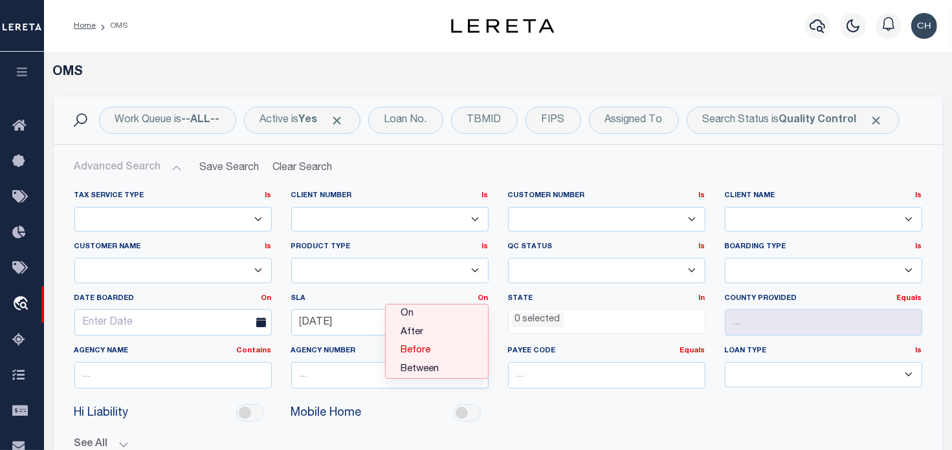
click at [435, 351] on link "Before" at bounding box center [437, 351] width 102 height 19
click at [498, 299] on div "State In In AK AL AR AZ CA CO CT DC DE FL GA GU HI IA ID IL IN KS [GEOGRAPHIC_D…" at bounding box center [606, 320] width 217 height 53
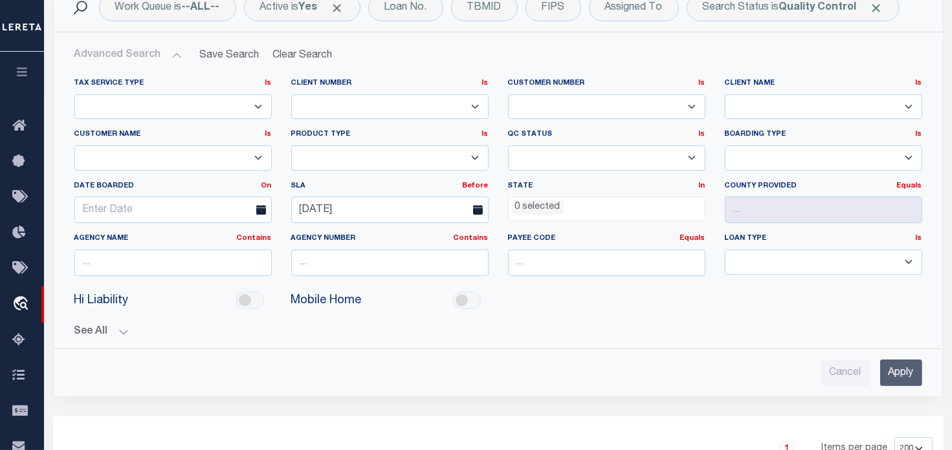
scroll to position [259, 0]
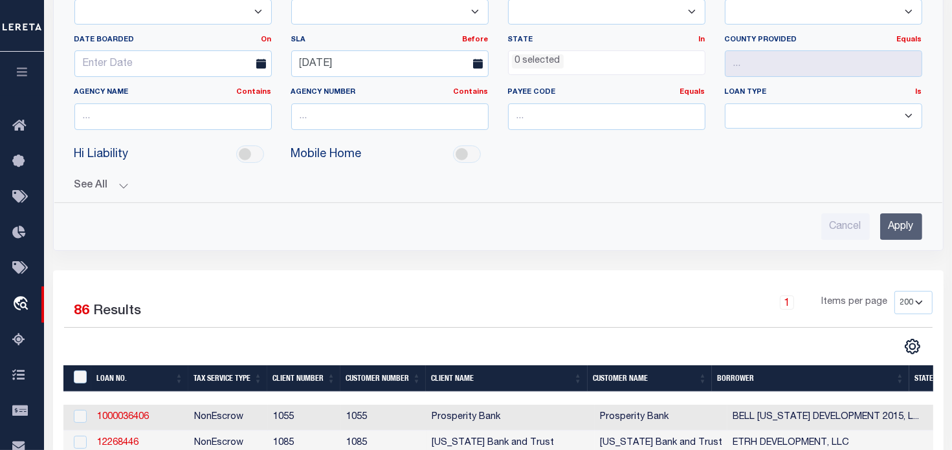
click at [898, 228] on input "Apply" at bounding box center [901, 226] width 42 height 27
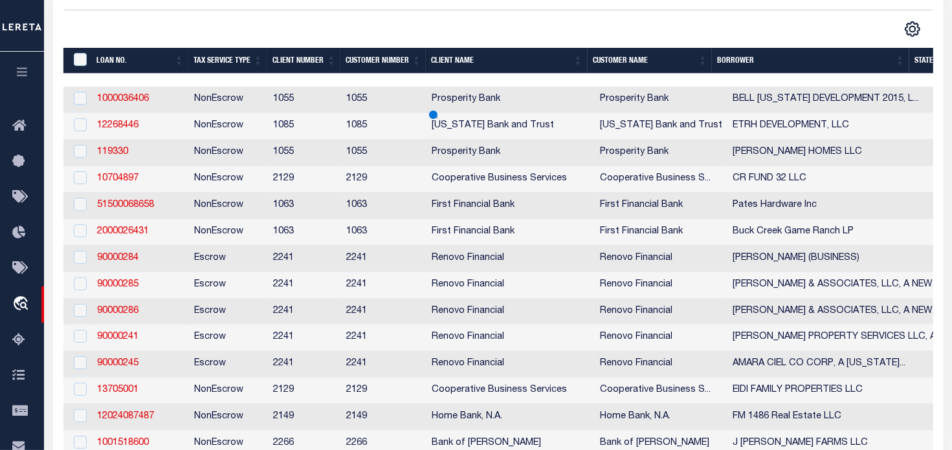
scroll to position [132, 0]
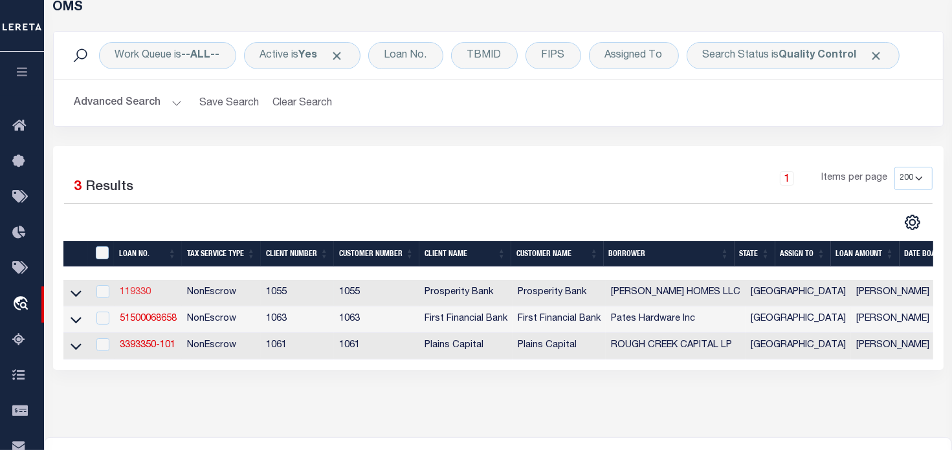
click at [137, 297] on link "119330" at bounding box center [135, 292] width 31 height 9
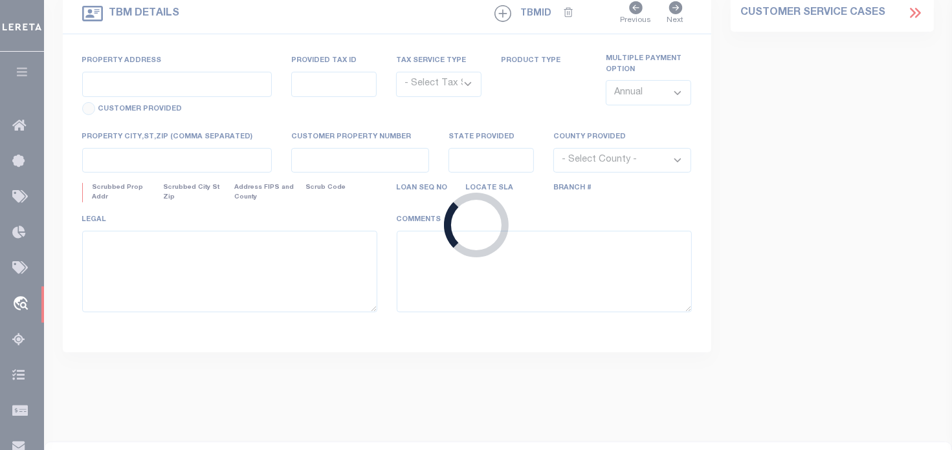
type input "119330"
type input "[PERSON_NAME] HOMES LLC"
select select
type input "[STREET_ADDRESS]"
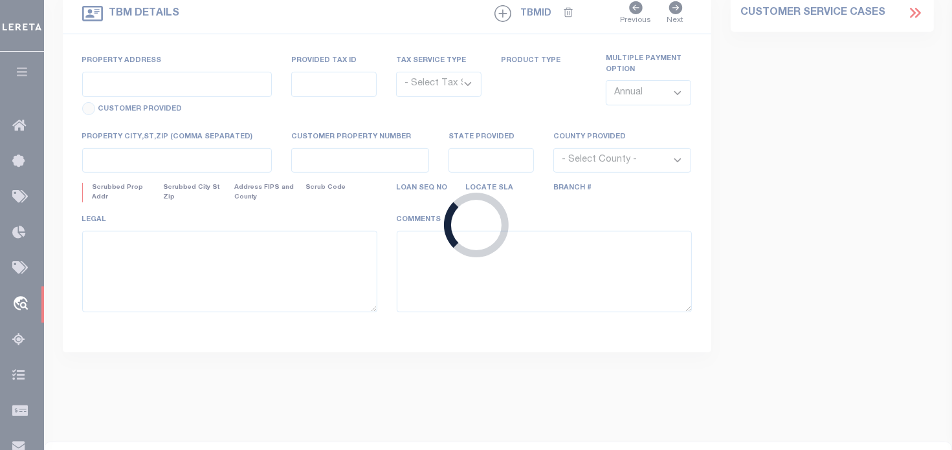
type input "[GEOGRAPHIC_DATA]"
select select
select select "NonEscrow"
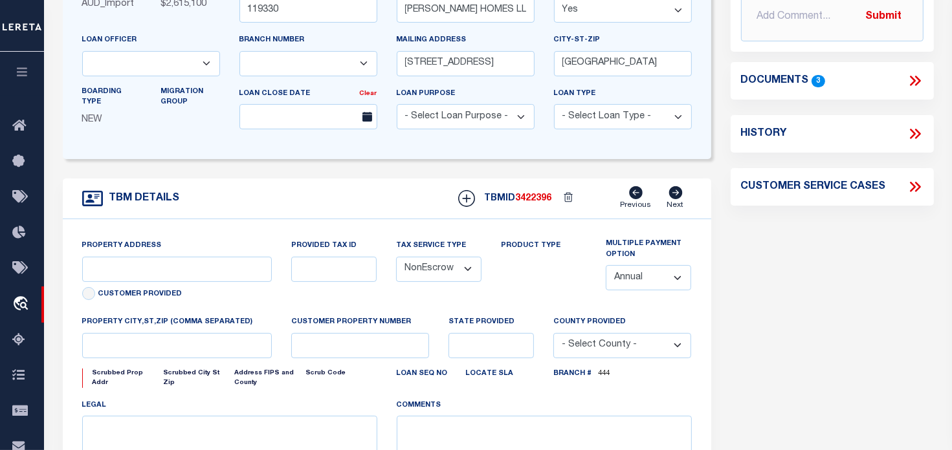
select select "10465"
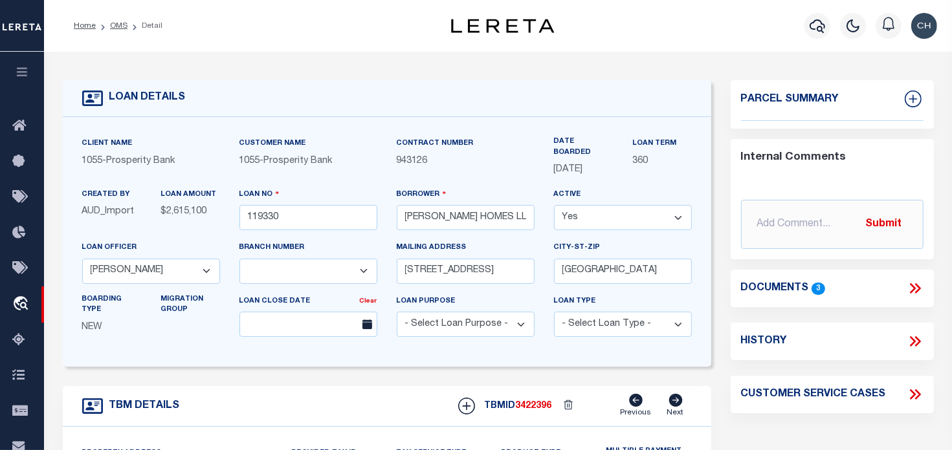
select select "3839"
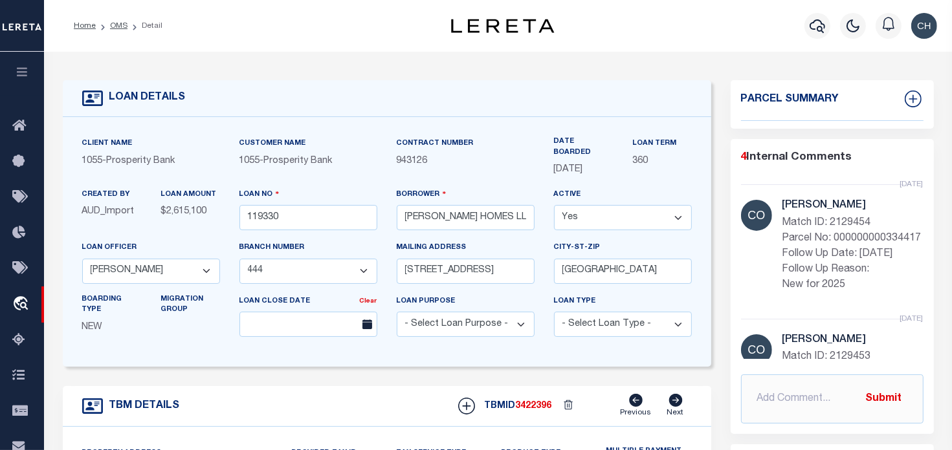
type input "46 LOTS @ [PERSON_NAME][GEOGRAPHIC_DATA][PERSON_NAME]"
type input "CAD 113232"
select select
type input "[GEOGRAPHIC_DATA], [GEOGRAPHIC_DATA] 75189"
type input "[GEOGRAPHIC_DATA]"
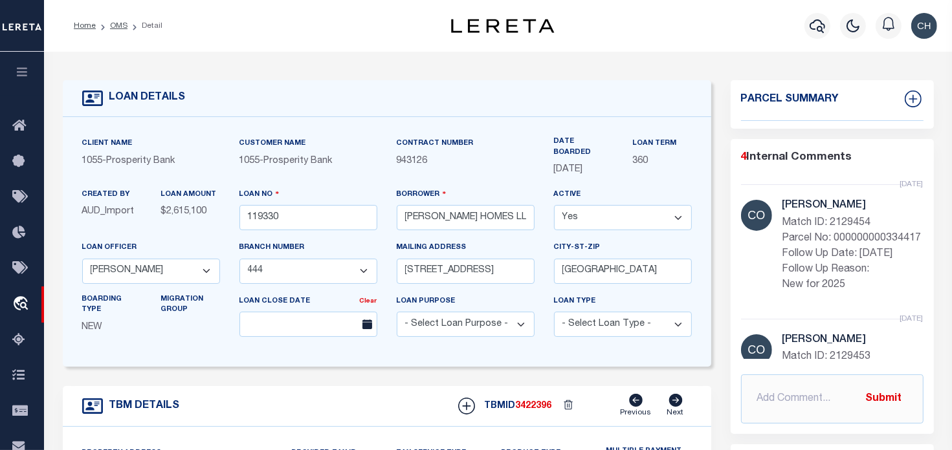
type textarea "46 LOTS @ [PERSON_NAME][GEOGRAPHIC_DATA][PERSON_NAME]"
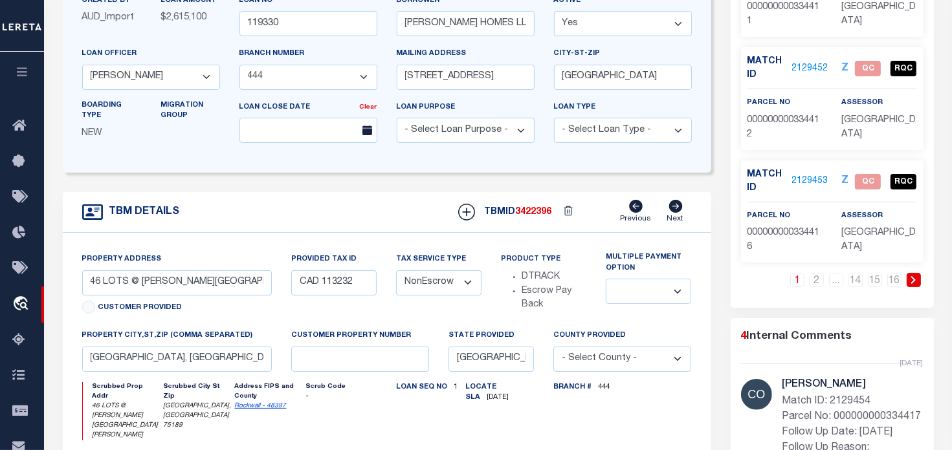
click at [911, 274] on link at bounding box center [913, 280] width 14 height 14
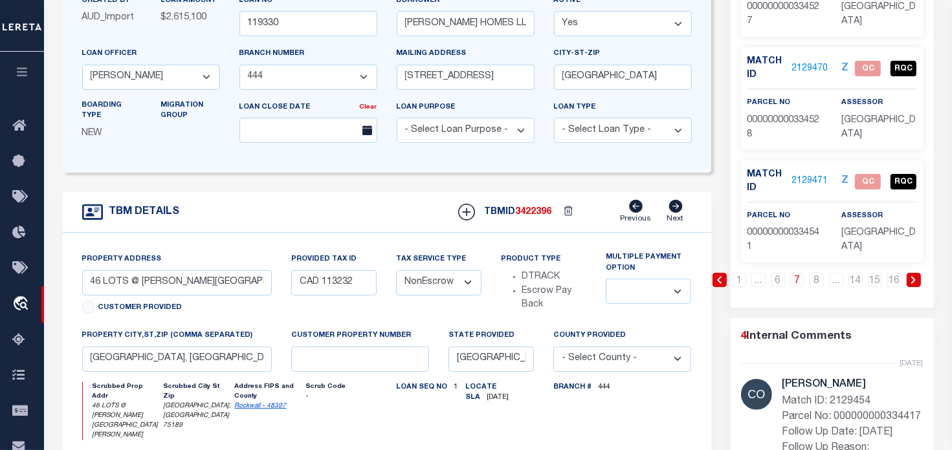
click at [911, 274] on link at bounding box center [913, 280] width 14 height 14
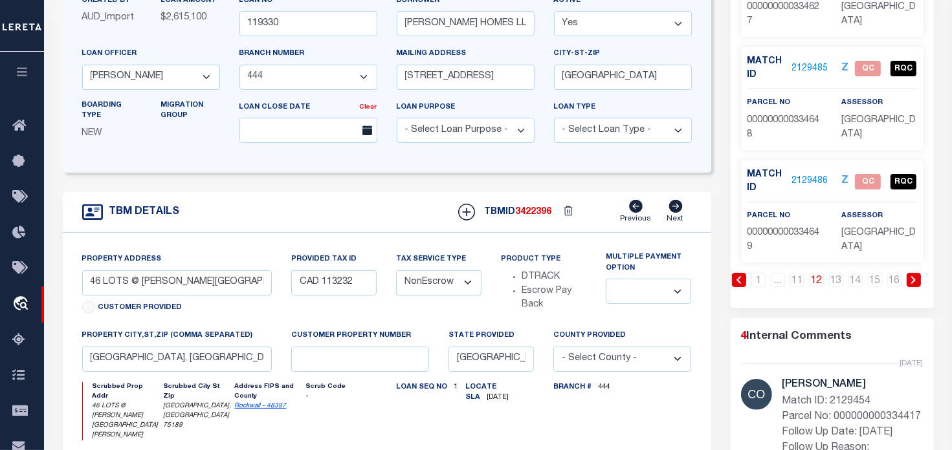
click at [906, 274] on link at bounding box center [913, 280] width 14 height 14
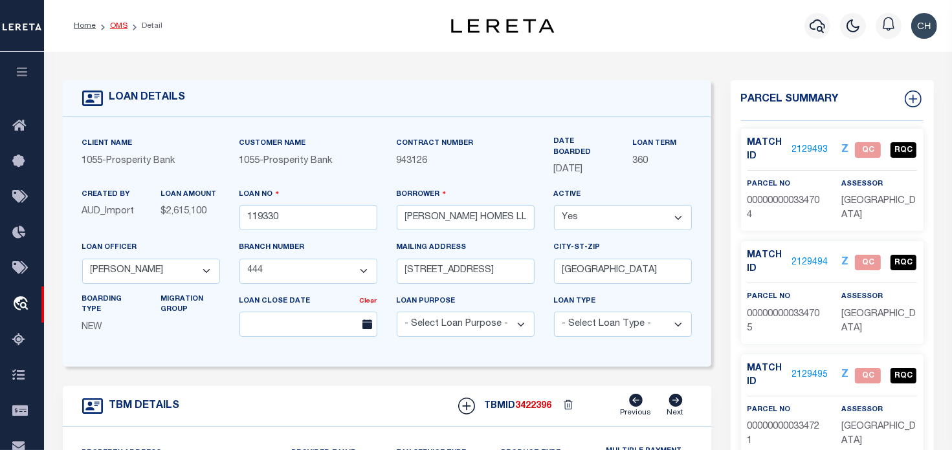
click at [116, 27] on link "OMS" at bounding box center [118, 26] width 17 height 8
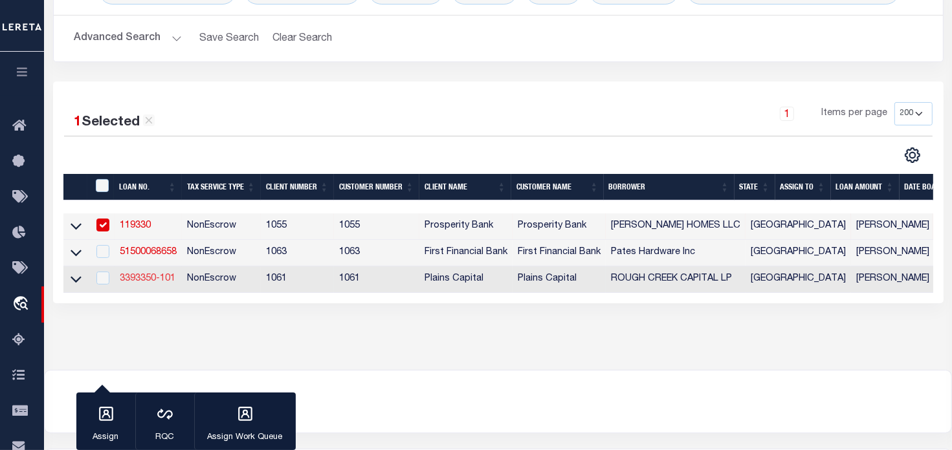
click at [144, 279] on link "3393350-101" at bounding box center [148, 278] width 56 height 9
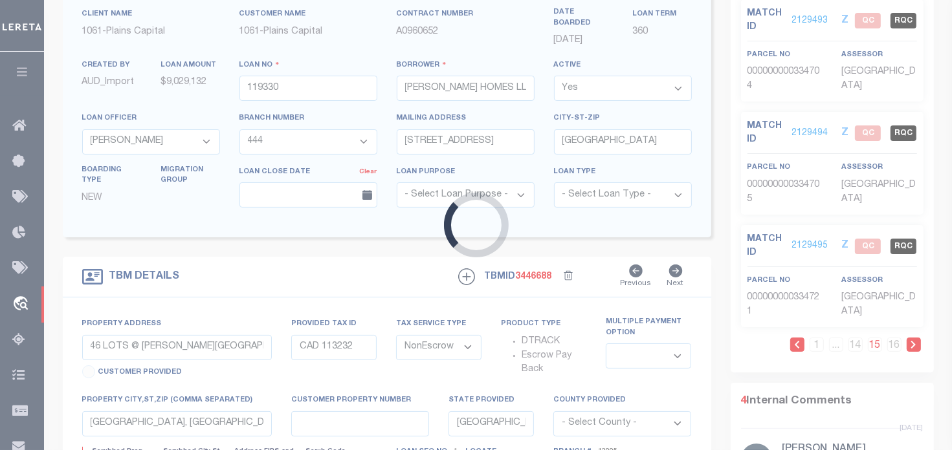
type input "3393350-101"
type input "ROUGH CREEK CAPITAL LP"
select select
type input "[STREET_ADDRESS][PERSON_NAME]"
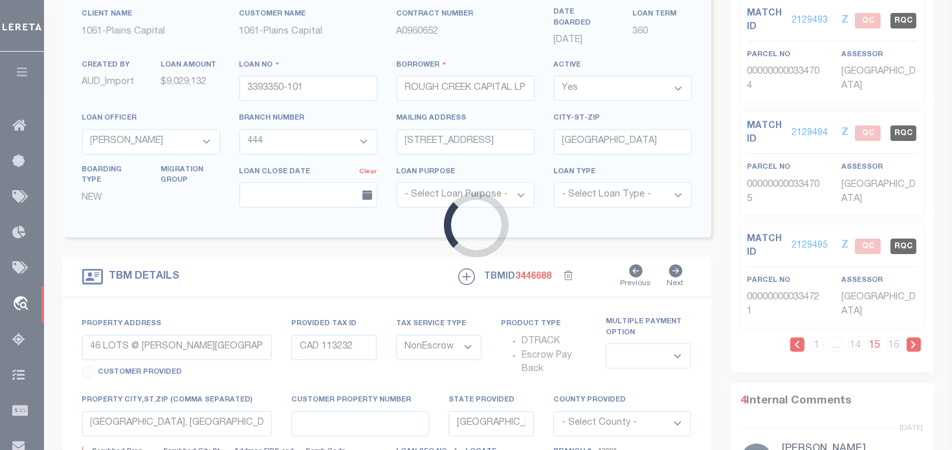
type input "PLANO TX 75093"
select select "10"
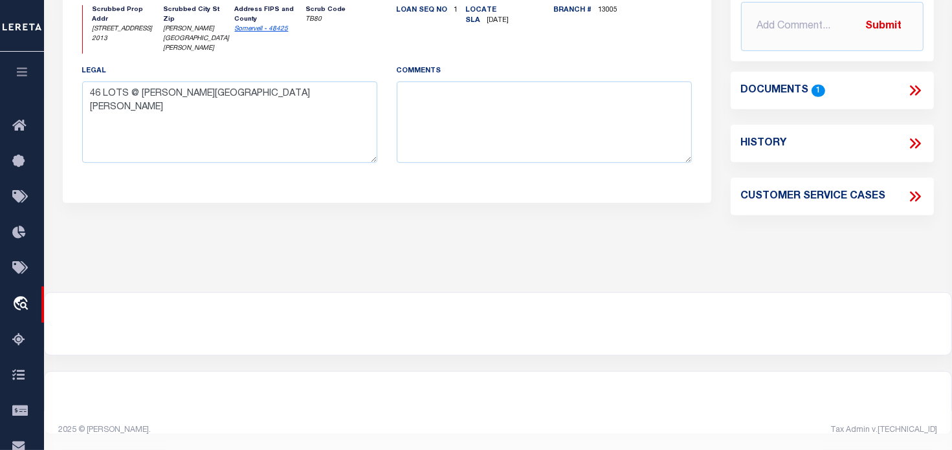
select select "1444"
type input "5165 CR 2013"
select select
type input "[PERSON_NAME][GEOGRAPHIC_DATA][PERSON_NAME]"
select select
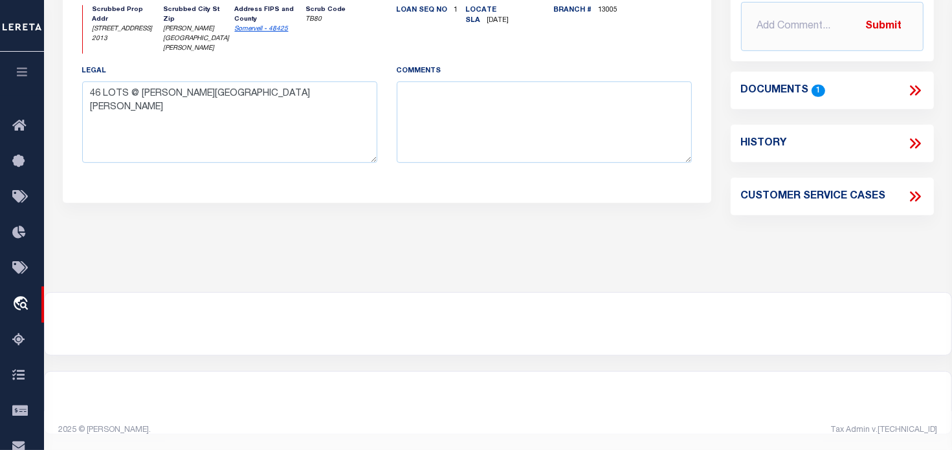
type textarea "8430.836 ACRES IN [PERSON_NAME] SURV ABS 6 88, [PERSON_NAME]"
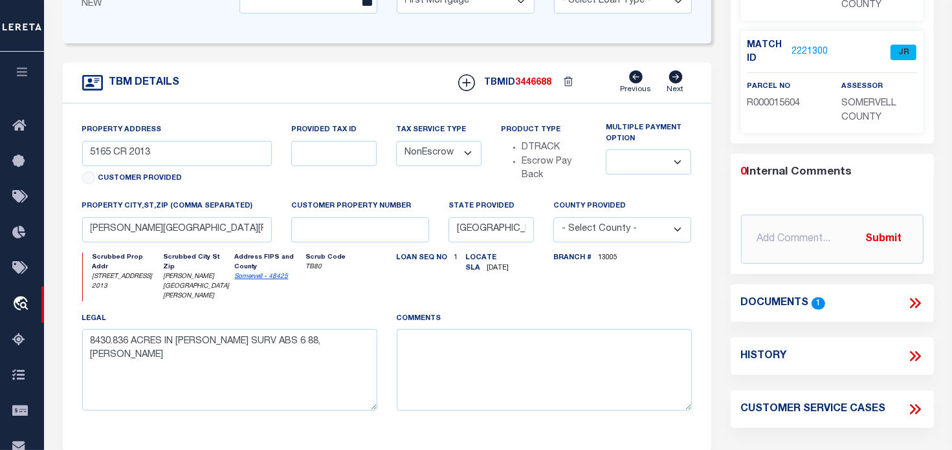
click at [919, 303] on icon at bounding box center [917, 303] width 6 height 10
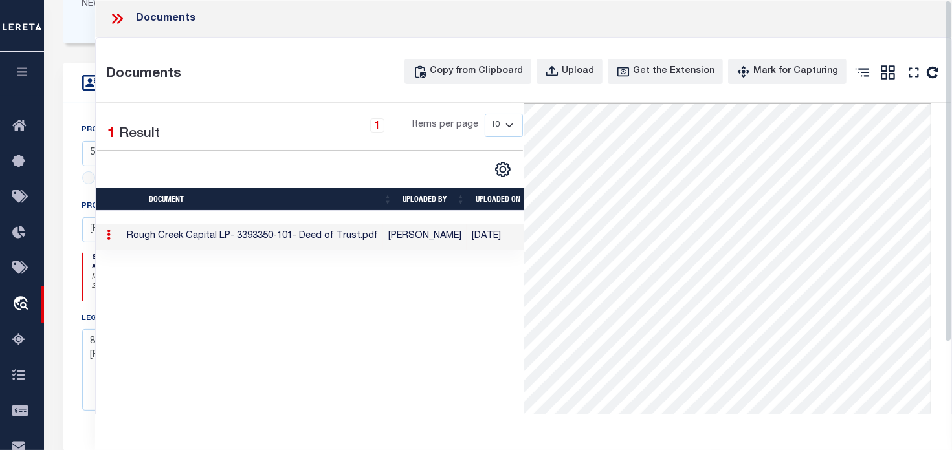
click at [120, 28] on div "Documents" at bounding box center [523, 19] width 856 height 38
click at [118, 17] on icon at bounding box center [117, 18] width 17 height 17
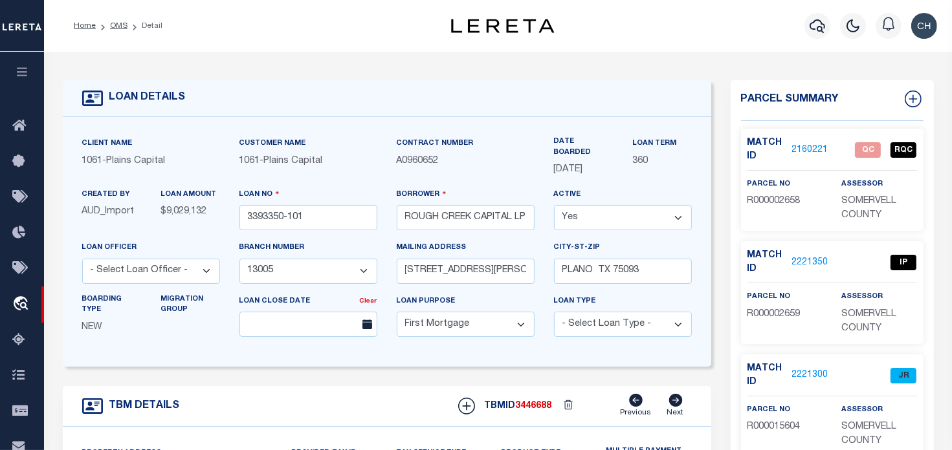
click at [915, 12] on div "Profile Sign out" at bounding box center [924, 25] width 36 height 45
click at [920, 23] on img "button" at bounding box center [924, 26] width 26 height 26
click at [873, 94] on span "Sign out" at bounding box center [873, 91] width 37 height 9
